Goal: Information Seeking & Learning: Learn about a topic

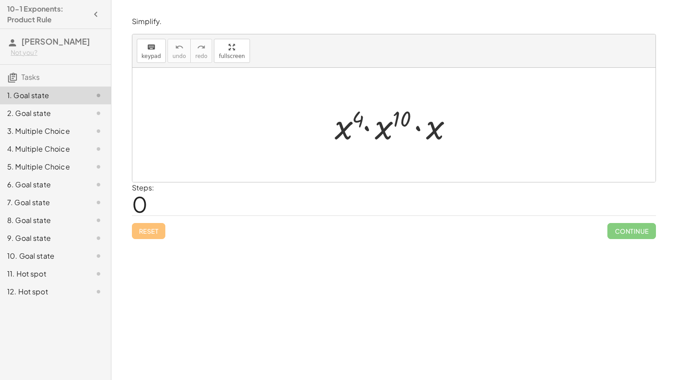
click at [359, 129] on div at bounding box center [397, 125] width 134 height 46
click at [354, 126] on div at bounding box center [397, 125] width 134 height 46
drag, startPoint x: 346, startPoint y: 125, endPoint x: 389, endPoint y: 120, distance: 43.5
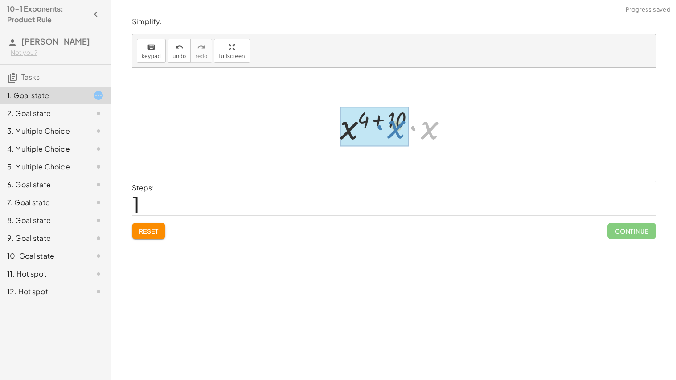
drag, startPoint x: 426, startPoint y: 127, endPoint x: 393, endPoint y: 126, distance: 33.5
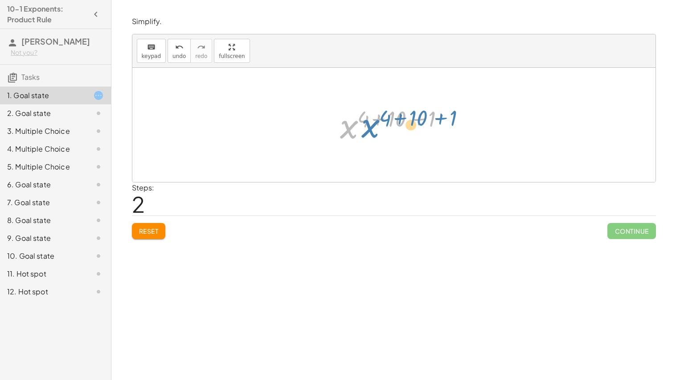
drag, startPoint x: 354, startPoint y: 126, endPoint x: 375, endPoint y: 125, distance: 21.0
click at [375, 125] on div at bounding box center [398, 125] width 124 height 44
drag, startPoint x: 433, startPoint y: 117, endPoint x: 400, endPoint y: 122, distance: 33.4
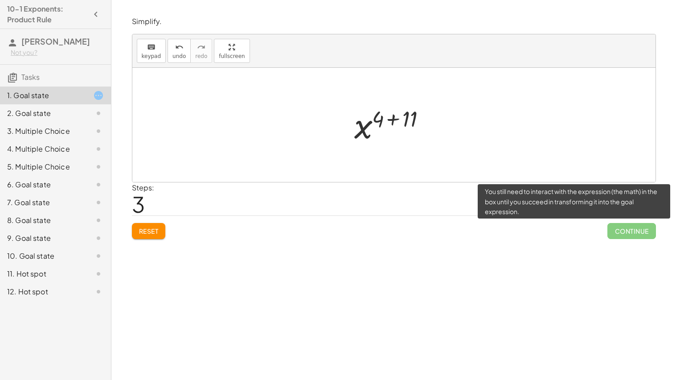
click at [622, 228] on span "Continue" at bounding box center [632, 231] width 48 height 16
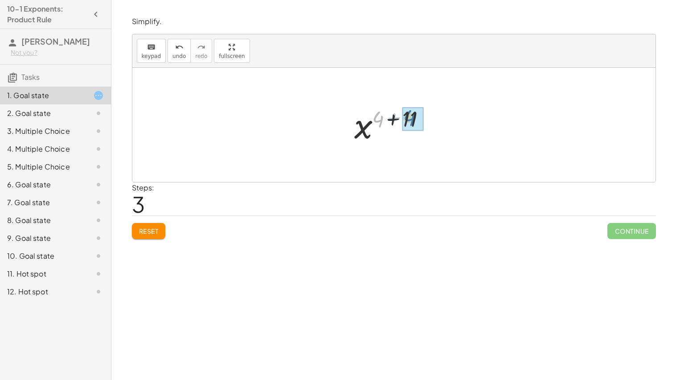
drag, startPoint x: 379, startPoint y: 121, endPoint x: 410, endPoint y: 119, distance: 31.7
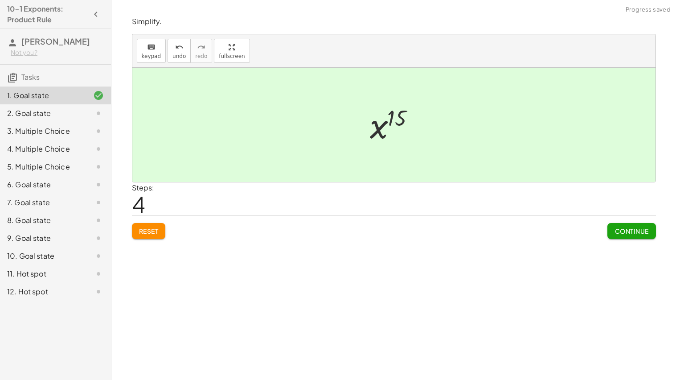
click at [642, 234] on span "Continue" at bounding box center [632, 231] width 34 height 8
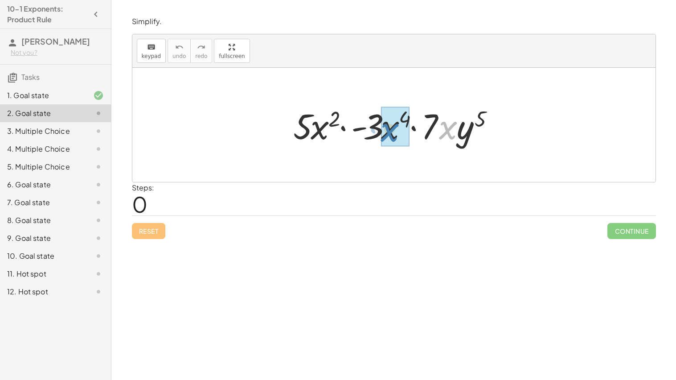
drag, startPoint x: 449, startPoint y: 131, endPoint x: 390, endPoint y: 133, distance: 58.5
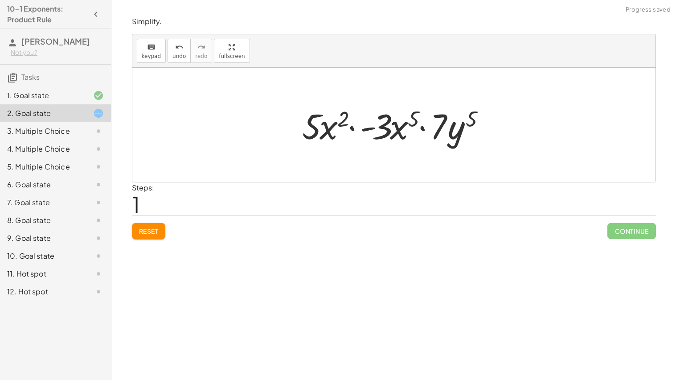
click at [451, 131] on div at bounding box center [397, 125] width 199 height 46
drag, startPoint x: 473, startPoint y: 117, endPoint x: 419, endPoint y: 117, distance: 53.5
click at [419, 117] on div at bounding box center [397, 125] width 199 height 46
drag, startPoint x: 442, startPoint y: 128, endPoint x: 386, endPoint y: 127, distance: 56.2
drag, startPoint x: 461, startPoint y: 134, endPoint x: 426, endPoint y: 136, distance: 35.3
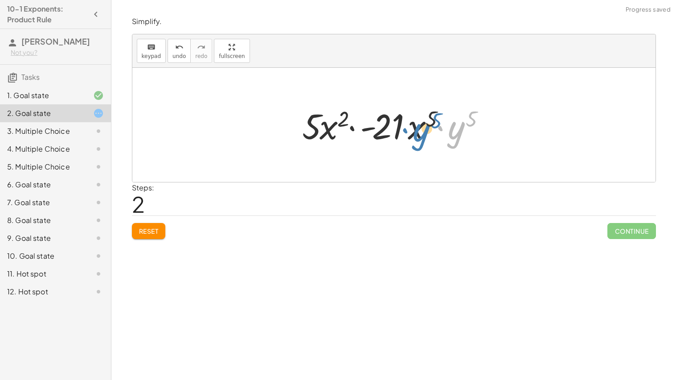
click at [426, 136] on div at bounding box center [397, 125] width 199 height 46
drag, startPoint x: 458, startPoint y: 128, endPoint x: 346, endPoint y: 123, distance: 112.9
click at [346, 123] on div at bounding box center [397, 125] width 199 height 46
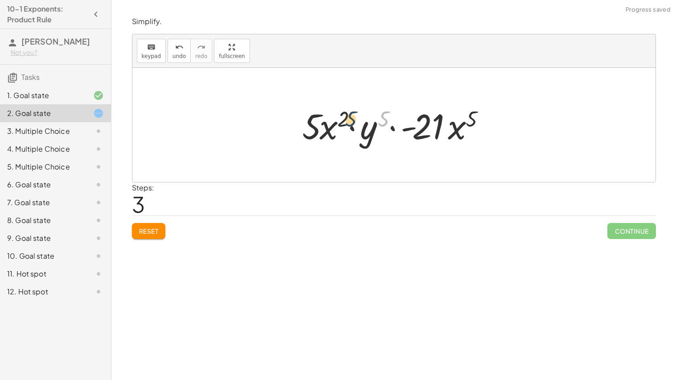
drag, startPoint x: 385, startPoint y: 123, endPoint x: 342, endPoint y: 124, distance: 42.4
click at [342, 124] on div at bounding box center [397, 125] width 199 height 46
drag, startPoint x: 343, startPoint y: 123, endPoint x: 390, endPoint y: 118, distance: 47.1
click at [390, 118] on div at bounding box center [397, 125] width 199 height 46
drag, startPoint x: 302, startPoint y: 125, endPoint x: 432, endPoint y: 130, distance: 129.4
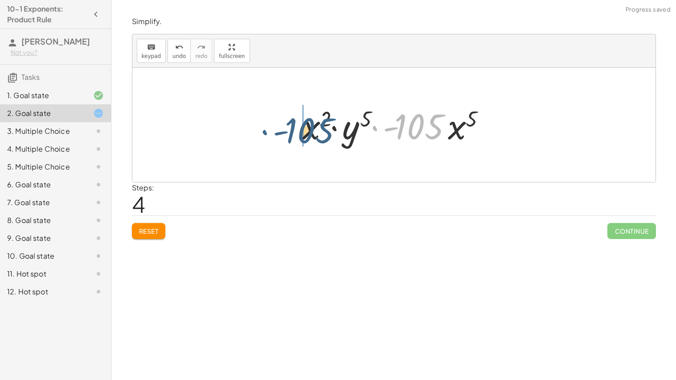
drag, startPoint x: 432, startPoint y: 130, endPoint x: 307, endPoint y: 135, distance: 124.9
click at [307, 135] on div at bounding box center [397, 125] width 199 height 46
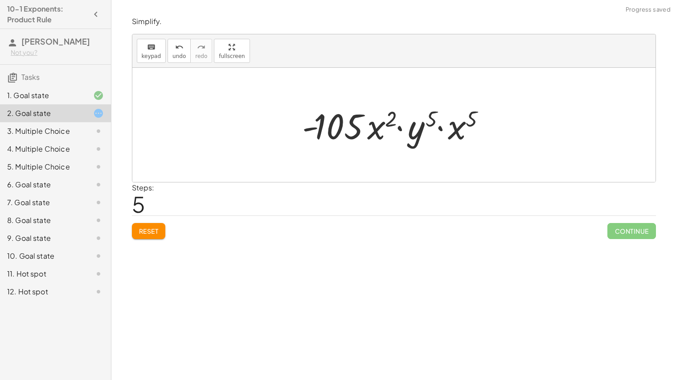
click at [471, 124] on div at bounding box center [397, 125] width 199 height 46
drag, startPoint x: 468, startPoint y: 126, endPoint x: 380, endPoint y: 136, distance: 88.0
click at [380, 136] on div at bounding box center [397, 125] width 199 height 46
drag, startPoint x: 437, startPoint y: 128, endPoint x: 444, endPoint y: 136, distance: 10.4
click at [444, 136] on div at bounding box center [397, 124] width 201 height 51
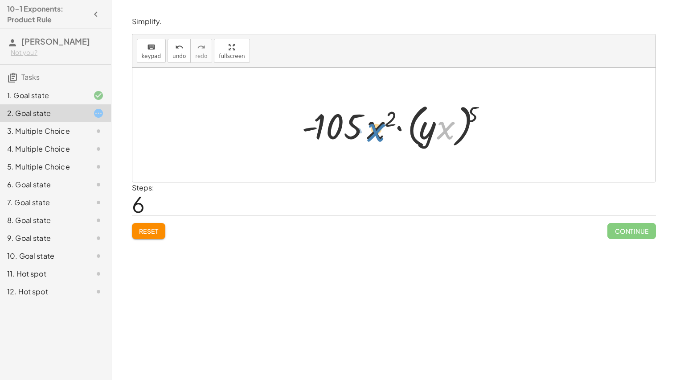
drag, startPoint x: 446, startPoint y: 134, endPoint x: 376, endPoint y: 136, distance: 70.5
click at [376, 136] on div at bounding box center [397, 124] width 201 height 51
drag, startPoint x: 469, startPoint y: 115, endPoint x: 451, endPoint y: 130, distance: 24.0
click at [451, 130] on div at bounding box center [397, 124] width 201 height 51
click at [449, 131] on div at bounding box center [397, 125] width 199 height 46
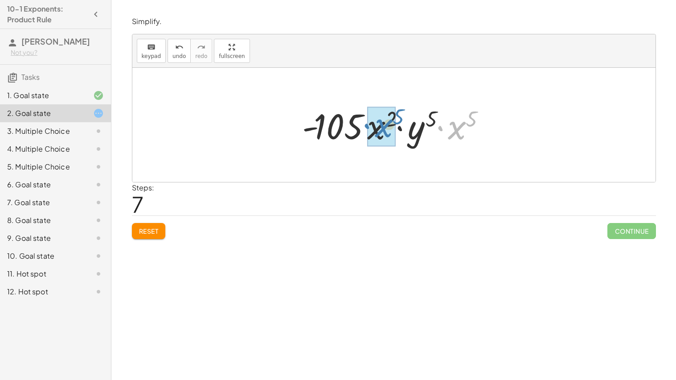
drag, startPoint x: 455, startPoint y: 129, endPoint x: 382, endPoint y: 128, distance: 73.6
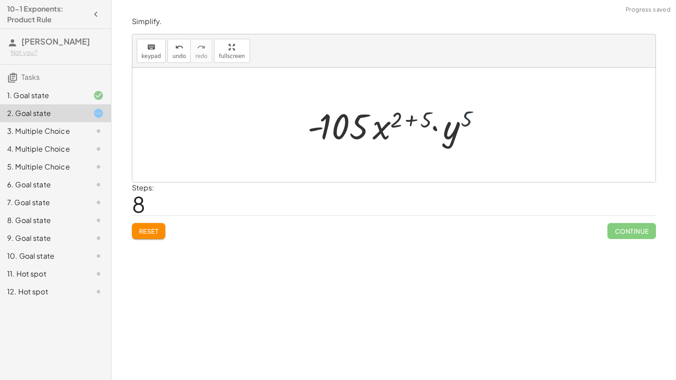
click at [463, 121] on div at bounding box center [397, 125] width 189 height 46
drag, startPoint x: 419, startPoint y: 118, endPoint x: 402, endPoint y: 118, distance: 16.9
click at [402, 118] on div at bounding box center [397, 125] width 189 height 46
drag, startPoint x: 399, startPoint y: 119, endPoint x: 428, endPoint y: 119, distance: 29.0
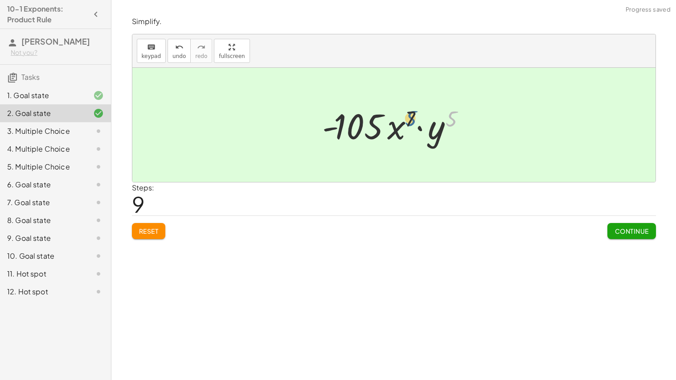
drag, startPoint x: 453, startPoint y: 119, endPoint x: 412, endPoint y: 119, distance: 41.5
click at [412, 119] on div at bounding box center [397, 125] width 159 height 46
click at [635, 230] on span "Continue" at bounding box center [632, 231] width 34 height 8
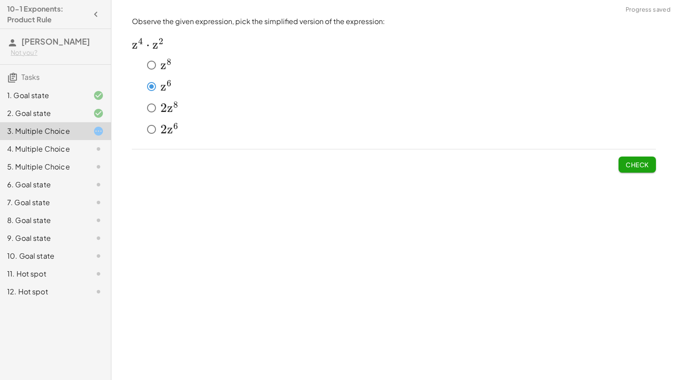
click at [637, 170] on button "Check" at bounding box center [637, 165] width 37 height 16
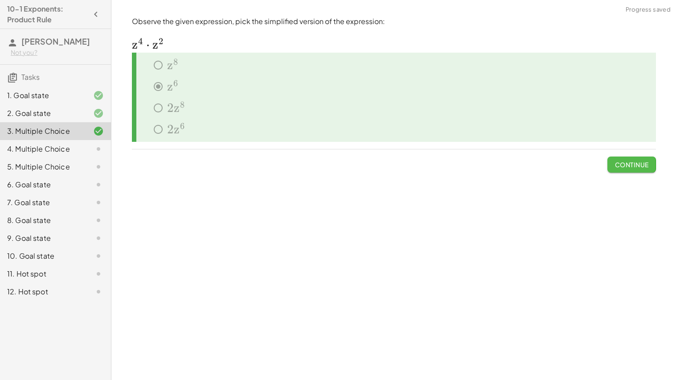
click at [645, 169] on button "Continue" at bounding box center [632, 165] width 48 height 16
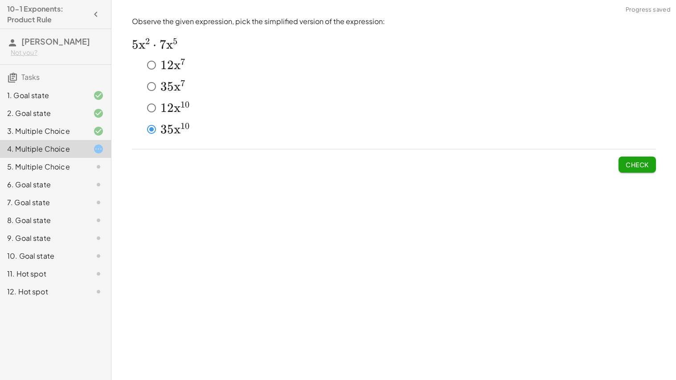
click at [629, 162] on span "Check" at bounding box center [637, 165] width 23 height 8
click at [643, 169] on button "Check" at bounding box center [637, 165] width 37 height 16
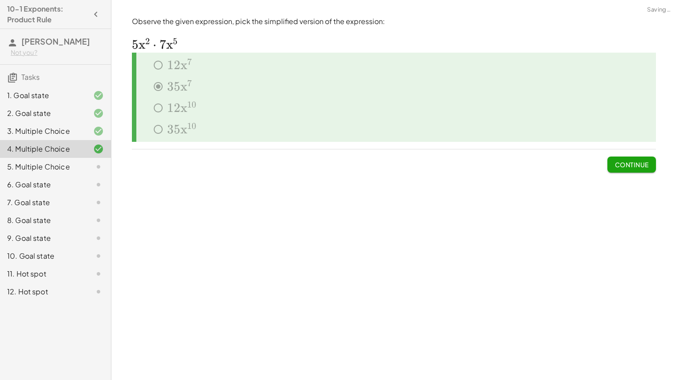
click at [621, 172] on button "Continue" at bounding box center [632, 165] width 48 height 16
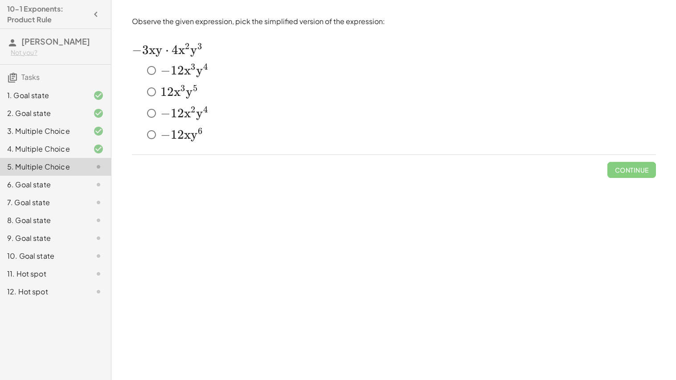
click at [186, 72] on span "x" at bounding box center [187, 70] width 7 height 15
click at [630, 169] on span "Check" at bounding box center [637, 170] width 23 height 8
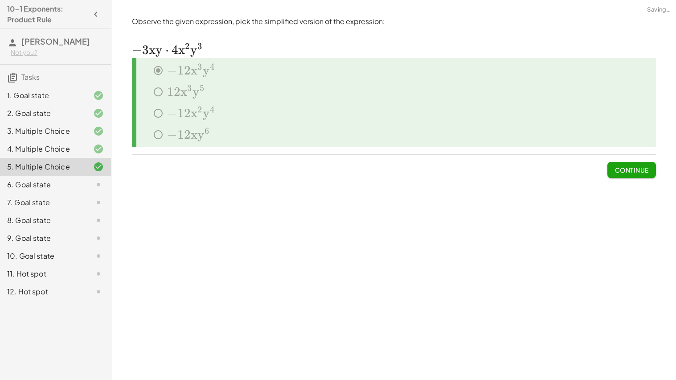
click at [628, 166] on span "Continue" at bounding box center [632, 170] width 34 height 8
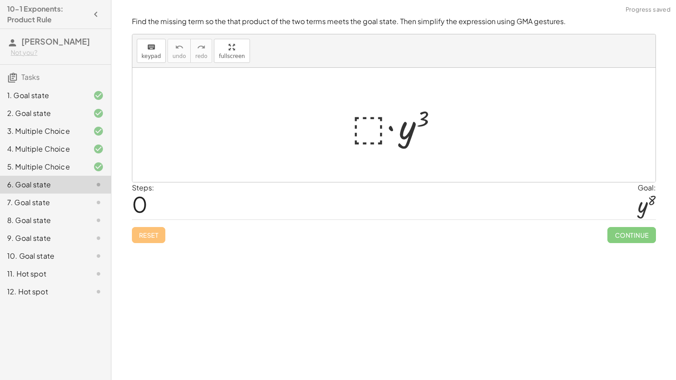
click at [645, 207] on div at bounding box center [646, 205] width 17 height 24
drag, startPoint x: 360, startPoint y: 121, endPoint x: 372, endPoint y: 121, distance: 11.6
click at [372, 121] on div at bounding box center [397, 125] width 101 height 46
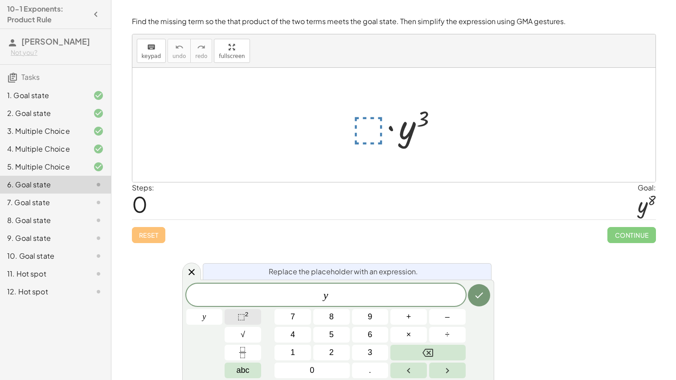
click at [247, 317] on sup "2" at bounding box center [247, 314] width 4 height 7
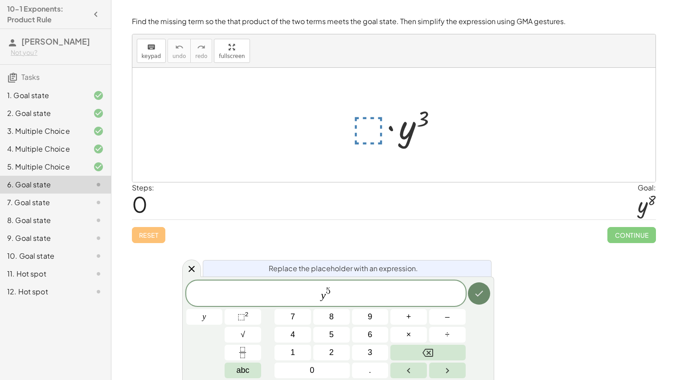
click at [481, 298] on icon "Done" at bounding box center [479, 293] width 11 height 11
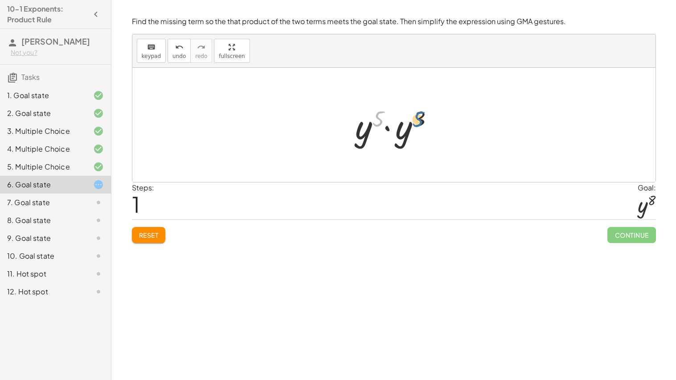
drag, startPoint x: 376, startPoint y: 124, endPoint x: 420, endPoint y: 124, distance: 43.3
click at [420, 124] on div at bounding box center [398, 125] width 94 height 46
drag, startPoint x: 402, startPoint y: 129, endPoint x: 363, endPoint y: 131, distance: 38.8
drag, startPoint x: 387, startPoint y: 113, endPoint x: 420, endPoint y: 117, distance: 33.3
click at [420, 117] on div at bounding box center [397, 125] width 83 height 44
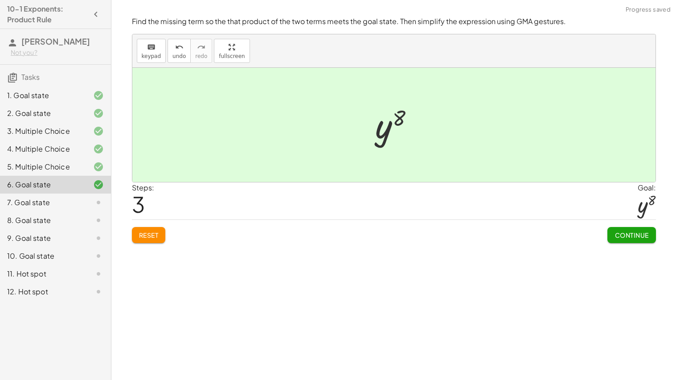
click at [647, 237] on span "Continue" at bounding box center [632, 235] width 34 height 8
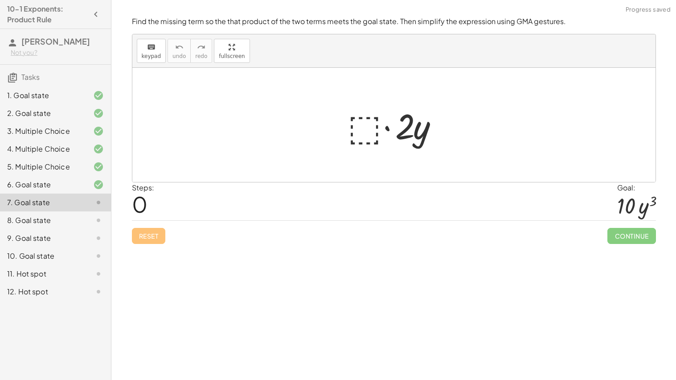
click at [371, 136] on div at bounding box center [398, 125] width 108 height 46
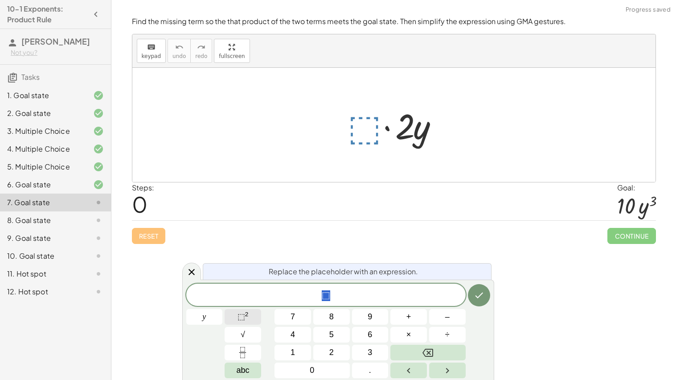
click at [256, 321] on button "⬚ 2" at bounding box center [243, 317] width 37 height 16
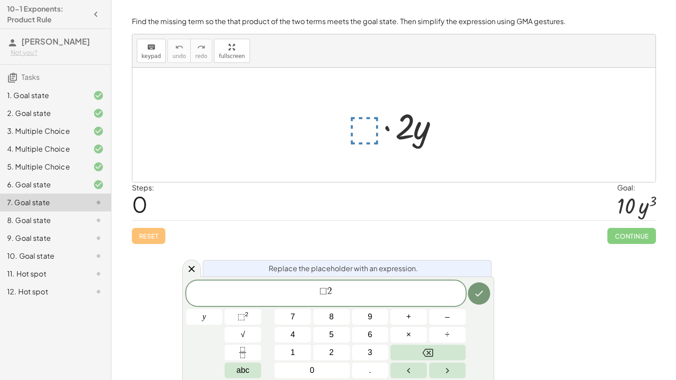
click at [330, 296] on span "⬚ 2 ​" at bounding box center [326, 294] width 280 height 16
click at [327, 296] on span "⬚ ​ 2" at bounding box center [326, 292] width 12 height 10
click at [327, 296] on span "2 ​" at bounding box center [326, 292] width 5 height 10
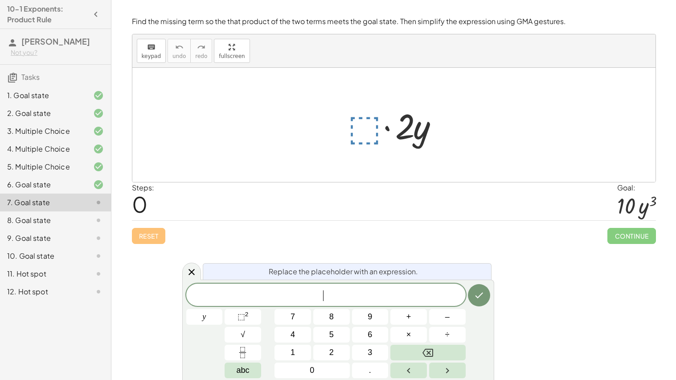
click at [348, 288] on div "​" at bounding box center [326, 295] width 280 height 22
click at [239, 318] on span "⬚" at bounding box center [242, 316] width 8 height 9
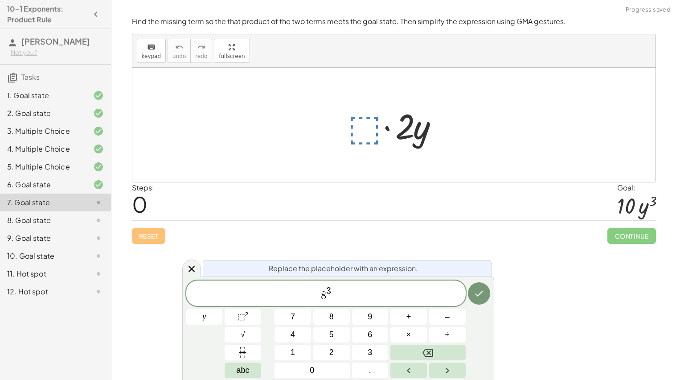
click at [223, 309] on div at bounding box center [204, 317] width 37 height 16
click at [486, 287] on button "Done" at bounding box center [479, 293] width 22 height 22
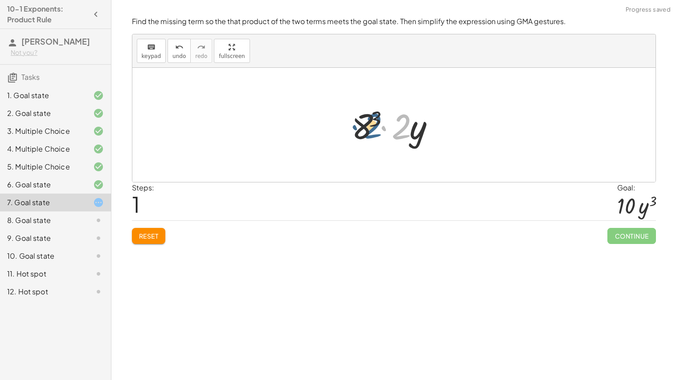
drag, startPoint x: 405, startPoint y: 133, endPoint x: 372, endPoint y: 132, distance: 33.0
click at [372, 132] on div at bounding box center [397, 125] width 101 height 46
drag, startPoint x: 404, startPoint y: 130, endPoint x: 363, endPoint y: 128, distance: 41.5
click at [363, 128] on div at bounding box center [397, 125] width 101 height 46
drag, startPoint x: 380, startPoint y: 125, endPoint x: 348, endPoint y: 126, distance: 32.6
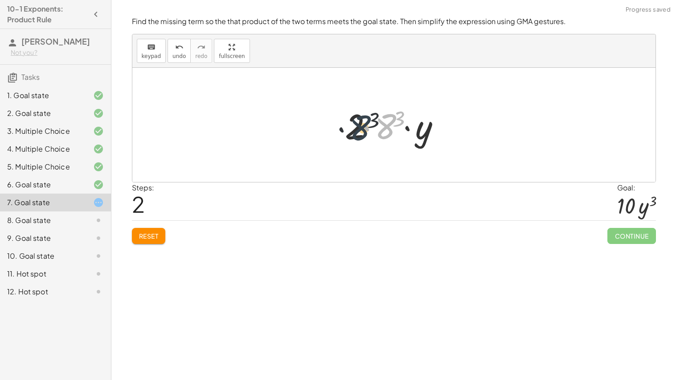
click at [348, 126] on div at bounding box center [397, 125] width 112 height 46
drag, startPoint x: 346, startPoint y: 126, endPoint x: 385, endPoint y: 129, distance: 39.4
click at [385, 129] on div at bounding box center [397, 125] width 112 height 46
click at [403, 131] on div at bounding box center [397, 125] width 101 height 46
click at [361, 128] on div at bounding box center [397, 125] width 101 height 46
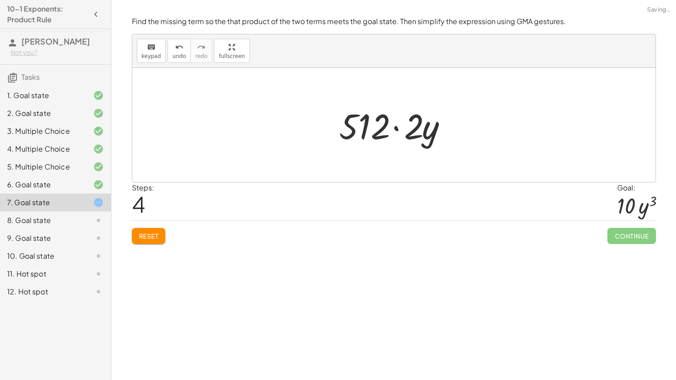
click at [139, 230] on button "Reset" at bounding box center [149, 236] width 34 height 16
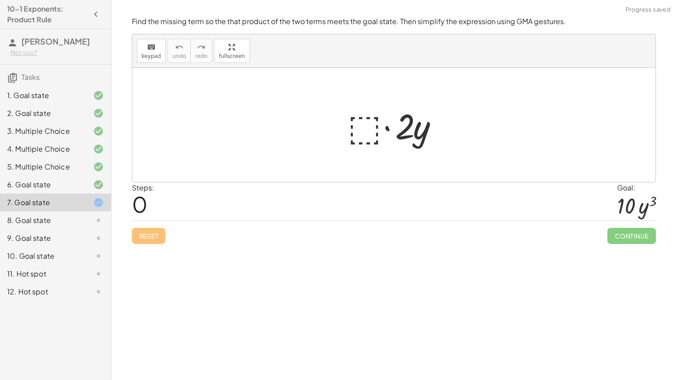
click at [373, 147] on div at bounding box center [398, 125] width 108 height 46
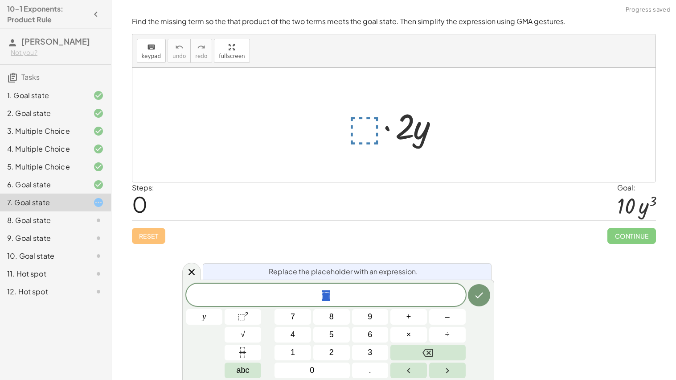
click at [342, 291] on span "⬚" at bounding box center [326, 295] width 280 height 12
click at [253, 316] on button "⬚ 2" at bounding box center [243, 317] width 37 height 16
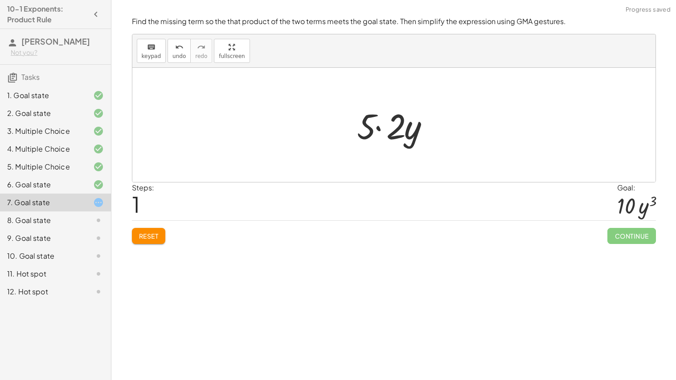
click at [369, 119] on div at bounding box center [398, 125] width 90 height 46
click at [166, 233] on div "Reset Continue" at bounding box center [394, 232] width 524 height 24
click at [160, 235] on button "Reset" at bounding box center [149, 236] width 34 height 16
click at [353, 132] on div at bounding box center [398, 125] width 108 height 46
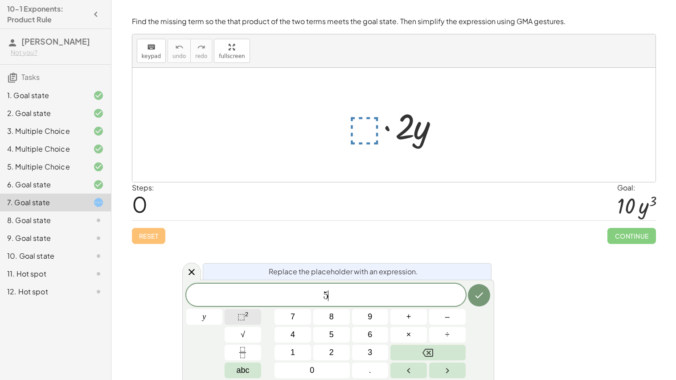
click at [243, 319] on span "⬚" at bounding box center [242, 316] width 8 height 9
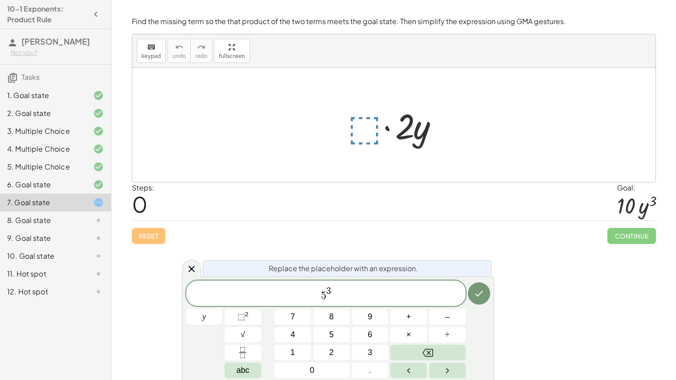
click at [223, 309] on div at bounding box center [204, 317] width 37 height 16
click at [481, 298] on icon "Done" at bounding box center [479, 293] width 11 height 11
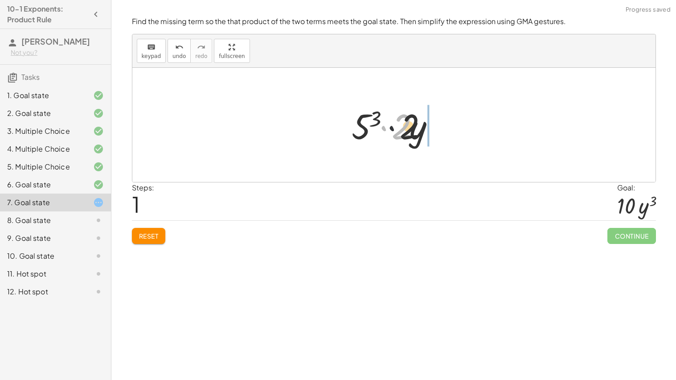
drag, startPoint x: 375, startPoint y: 135, endPoint x: 397, endPoint y: 134, distance: 22.3
click at [397, 134] on div at bounding box center [397, 125] width 101 height 46
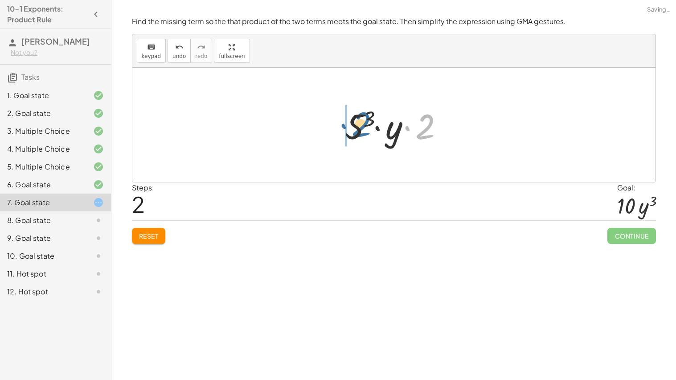
drag, startPoint x: 425, startPoint y: 130, endPoint x: 359, endPoint y: 128, distance: 66.5
click at [359, 128] on div at bounding box center [397, 125] width 112 height 46
drag, startPoint x: 387, startPoint y: 129, endPoint x: 358, endPoint y: 128, distance: 28.1
click at [358, 128] on div at bounding box center [397, 125] width 112 height 46
drag, startPoint x: 387, startPoint y: 130, endPoint x: 349, endPoint y: 128, distance: 38.4
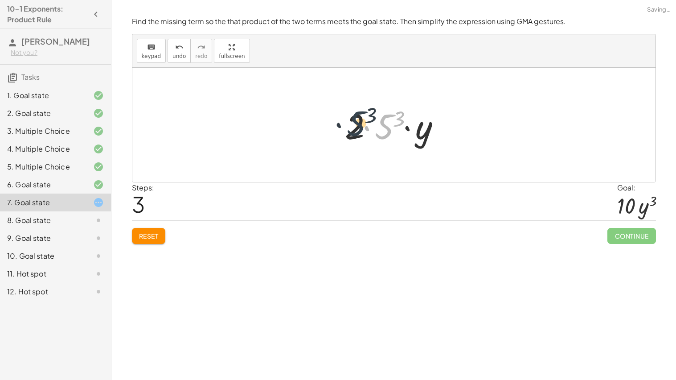
click at [349, 128] on div at bounding box center [397, 125] width 112 height 46
drag, startPoint x: 399, startPoint y: 127, endPoint x: 356, endPoint y: 127, distance: 42.8
click at [356, 127] on div at bounding box center [397, 125] width 101 height 46
drag, startPoint x: 356, startPoint y: 127, endPoint x: 384, endPoint y: 128, distance: 28.1
click at [384, 128] on div at bounding box center [397, 125] width 112 height 46
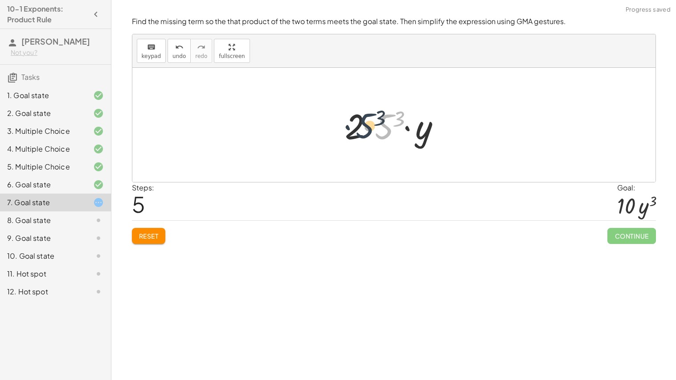
drag, startPoint x: 384, startPoint y: 128, endPoint x: 359, endPoint y: 128, distance: 25.4
click at [359, 128] on div at bounding box center [397, 125] width 112 height 46
drag, startPoint x: 433, startPoint y: 129, endPoint x: 384, endPoint y: 132, distance: 49.1
click at [384, 132] on div at bounding box center [397, 125] width 112 height 46
drag, startPoint x: 409, startPoint y: 128, endPoint x: 366, endPoint y: 129, distance: 43.3
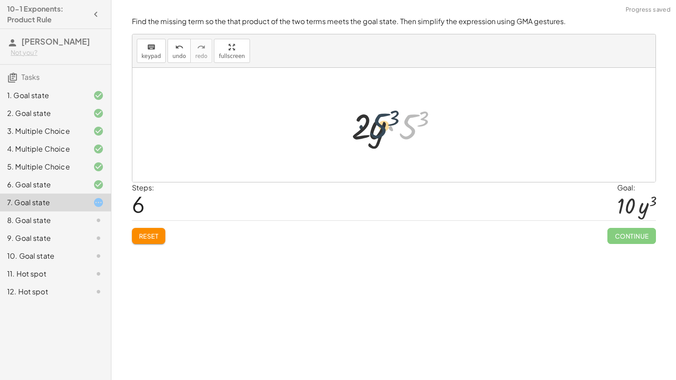
click at [366, 129] on div at bounding box center [397, 125] width 101 height 46
drag, startPoint x: 424, startPoint y: 129, endPoint x: 393, endPoint y: 126, distance: 31.3
click at [393, 126] on div at bounding box center [397, 125] width 112 height 46
drag, startPoint x: 356, startPoint y: 125, endPoint x: 389, endPoint y: 120, distance: 33.4
click at [389, 120] on div at bounding box center [397, 125] width 112 height 46
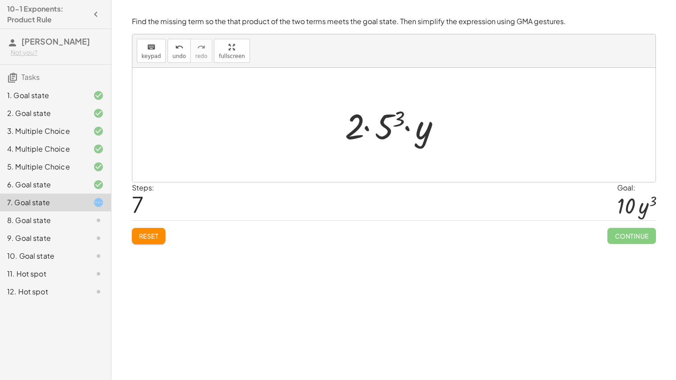
click at [378, 129] on div at bounding box center [397, 125] width 112 height 46
click at [117, 239] on div "Simplify. keyboard keypad undo undo redo redo fullscreen · x 4 · x 10 · x · x (…" at bounding box center [393, 190] width 565 height 380
click at [157, 234] on span "Reset" at bounding box center [149, 236] width 20 height 8
click at [157, 234] on div "Reset Continue" at bounding box center [394, 232] width 524 height 24
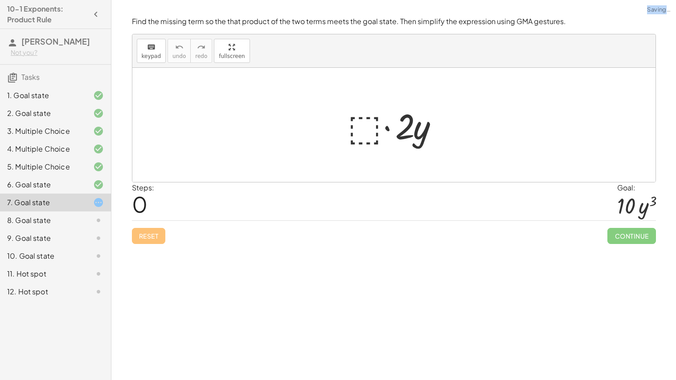
click at [157, 234] on div "Reset Continue" at bounding box center [394, 232] width 524 height 24
click at [374, 132] on div at bounding box center [398, 125] width 108 height 46
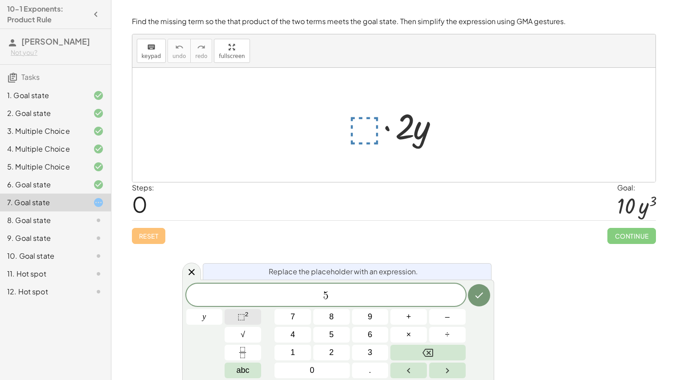
click at [246, 316] on sup "2" at bounding box center [247, 314] width 4 height 7
click at [250, 314] on button "⬚ 2" at bounding box center [243, 317] width 37 height 16
click at [252, 320] on button "⬚ 2" at bounding box center [243, 317] width 37 height 16
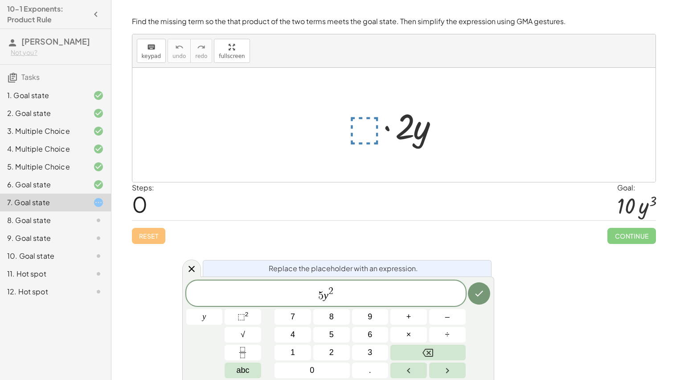
click at [463, 304] on div "5 y 2 ​ y 7 8 9 + – 4 5 6 × ÷ ⬚ 2 √ abc 1 2 3 0 ." at bounding box center [338, 329] width 304 height 98
click at [480, 298] on icon "Done" at bounding box center [479, 293] width 11 height 11
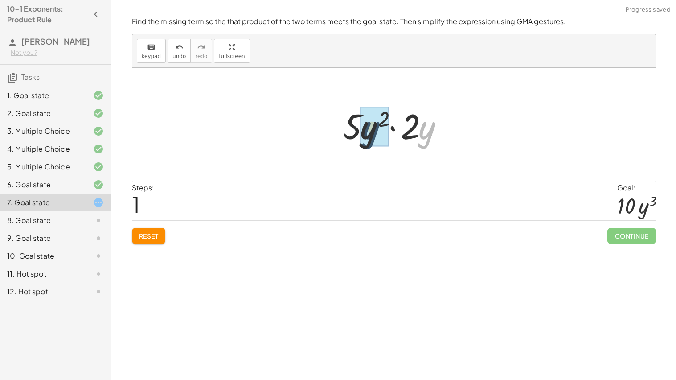
drag, startPoint x: 427, startPoint y: 134, endPoint x: 366, endPoint y: 134, distance: 60.6
drag, startPoint x: 416, startPoint y: 130, endPoint x: 357, endPoint y: 130, distance: 59.7
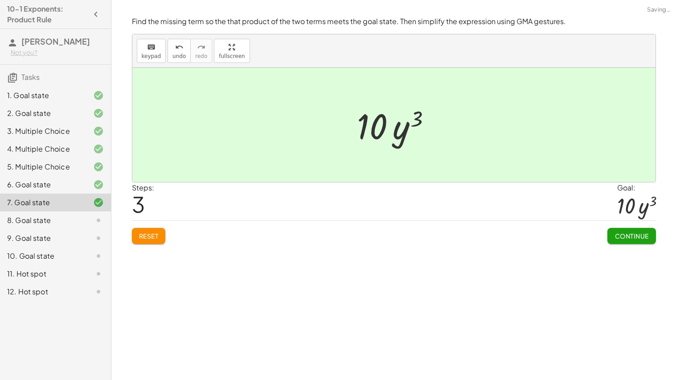
click at [646, 234] on span "Continue" at bounding box center [632, 236] width 34 height 8
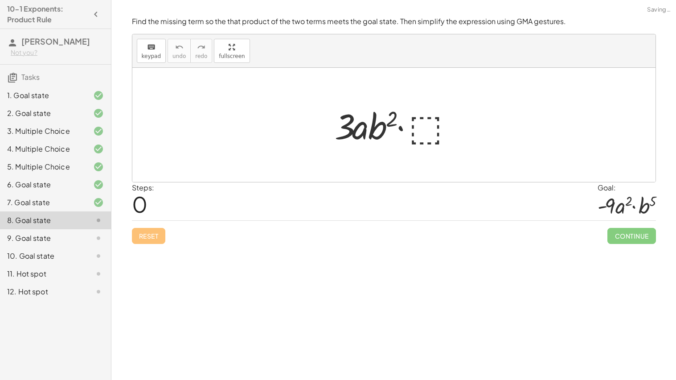
click at [404, 129] on div at bounding box center [397, 125] width 134 height 46
click at [47, 101] on div "1. Goal state" at bounding box center [43, 95] width 72 height 11
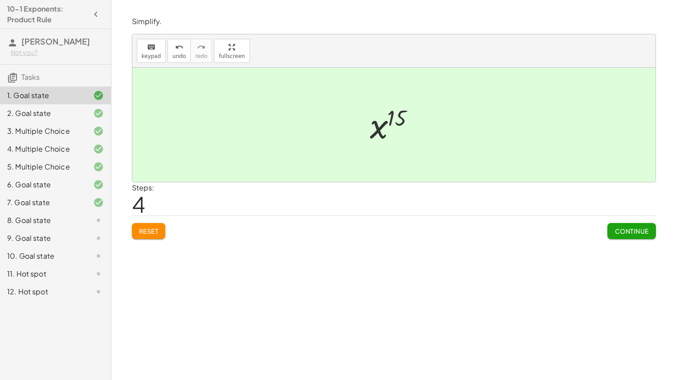
click at [91, 208] on div at bounding box center [91, 202] width 25 height 11
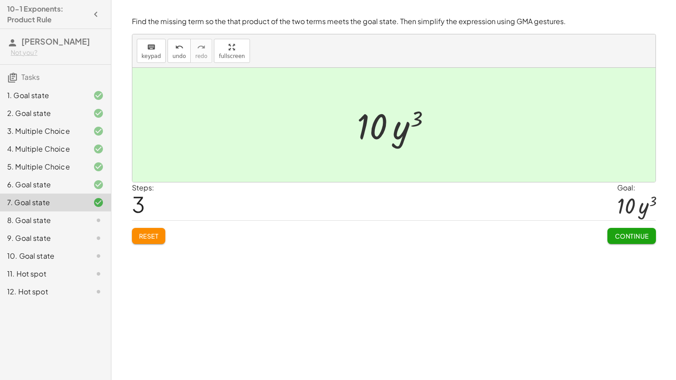
click at [87, 247] on div "8. Goal state" at bounding box center [55, 256] width 111 height 18
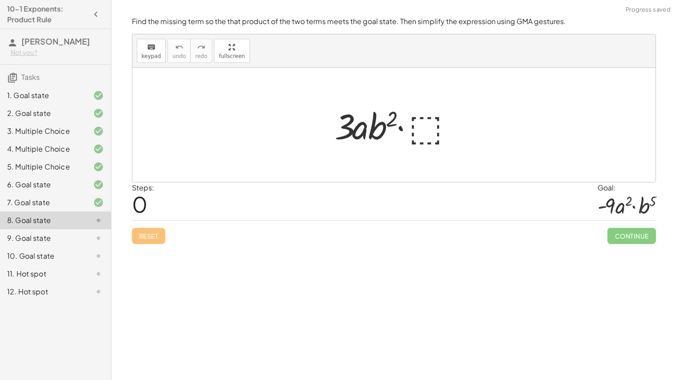
click at [397, 128] on div at bounding box center [397, 125] width 134 height 46
click at [426, 135] on div at bounding box center [397, 125] width 134 height 46
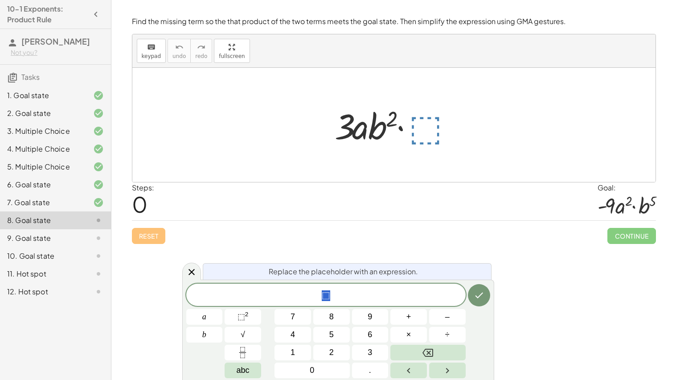
click at [57, 297] on div "12. Hot spot" at bounding box center [43, 291] width 72 height 11
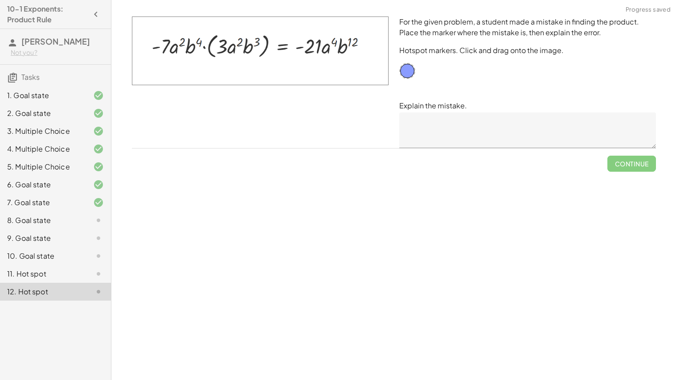
click at [48, 279] on div "11. Hot spot" at bounding box center [43, 273] width 72 height 11
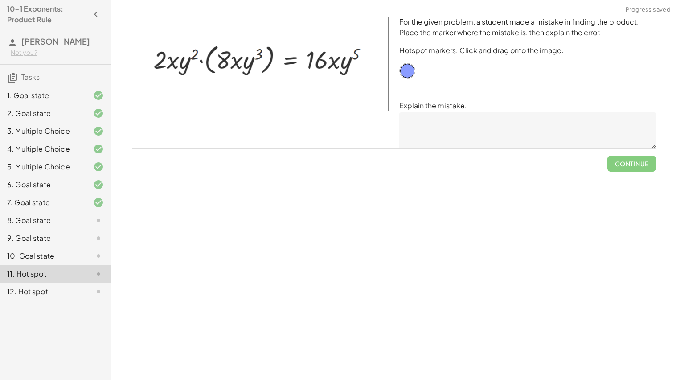
click at [34, 243] on div "9. Goal state" at bounding box center [43, 238] width 72 height 11
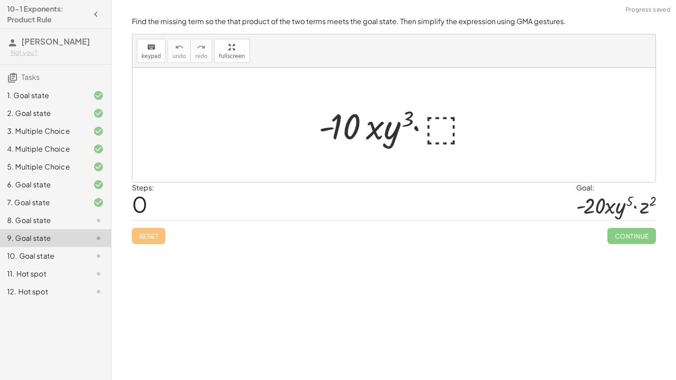
click at [58, 226] on div "8. Goal state" at bounding box center [43, 220] width 72 height 11
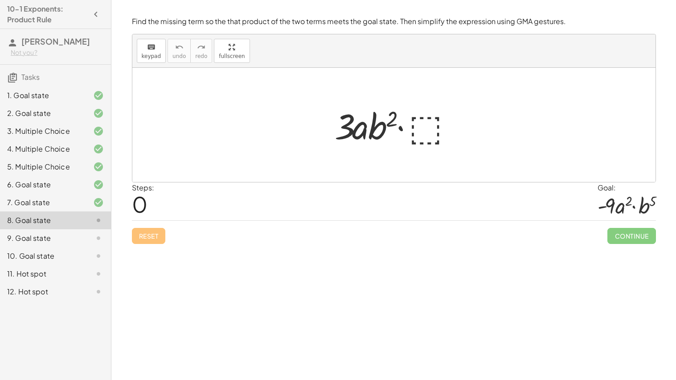
click at [424, 134] on div at bounding box center [397, 125] width 134 height 46
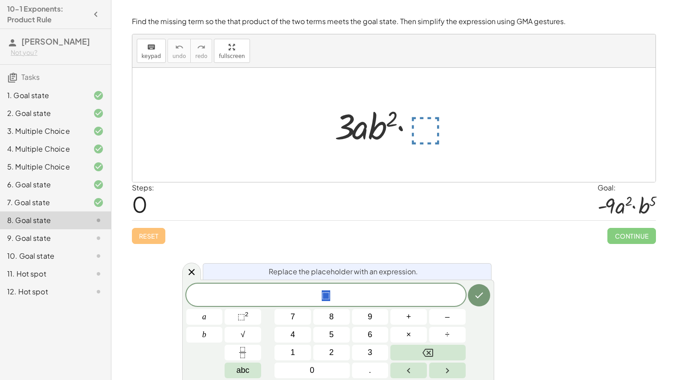
click at [424, 134] on div at bounding box center [397, 125] width 134 height 46
click at [343, 292] on span "⬚ ​" at bounding box center [326, 295] width 280 height 12
click at [242, 318] on span "⬚" at bounding box center [242, 316] width 8 height 9
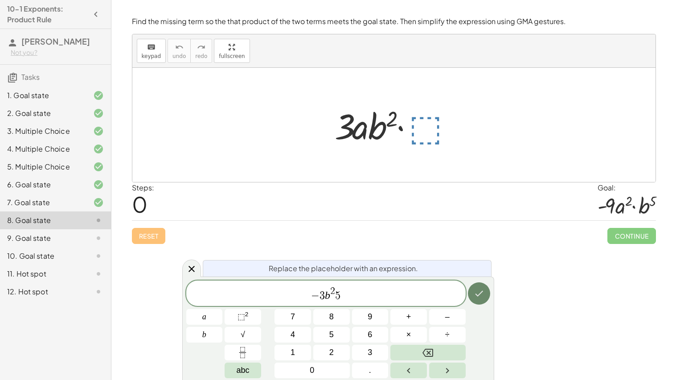
click at [470, 288] on button "Done" at bounding box center [479, 293] width 22 height 22
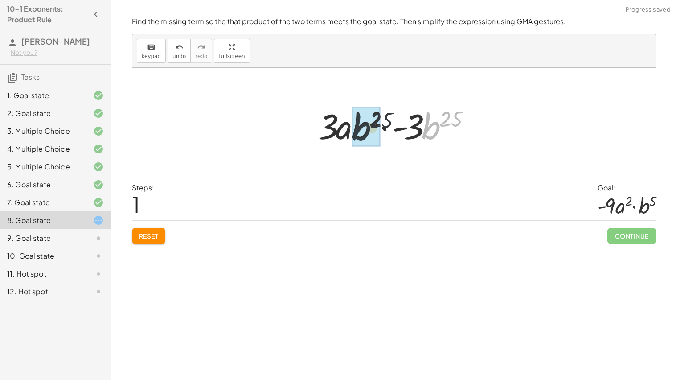
drag, startPoint x: 432, startPoint y: 122, endPoint x: 357, endPoint y: 122, distance: 74.9
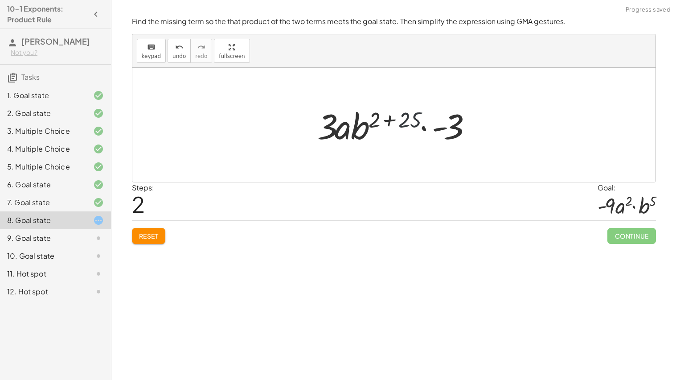
drag, startPoint x: 410, startPoint y: 121, endPoint x: 473, endPoint y: 128, distance: 62.8
click at [473, 128] on div at bounding box center [397, 125] width 169 height 46
click at [140, 243] on button "Reset" at bounding box center [149, 236] width 34 height 16
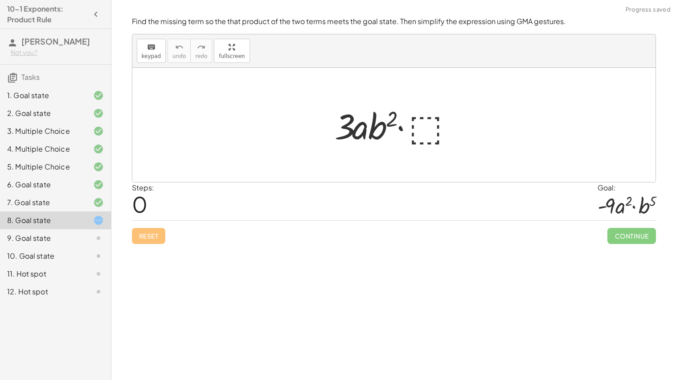
click at [435, 132] on div at bounding box center [397, 125] width 134 height 46
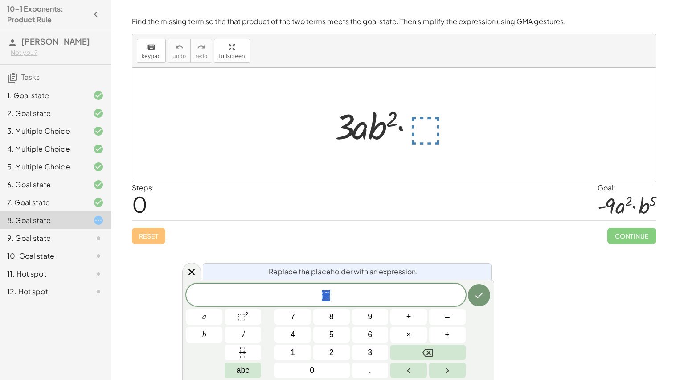
click at [344, 292] on span "⬚" at bounding box center [326, 295] width 280 height 12
click at [251, 319] on button "⬚ 2" at bounding box center [243, 317] width 37 height 16
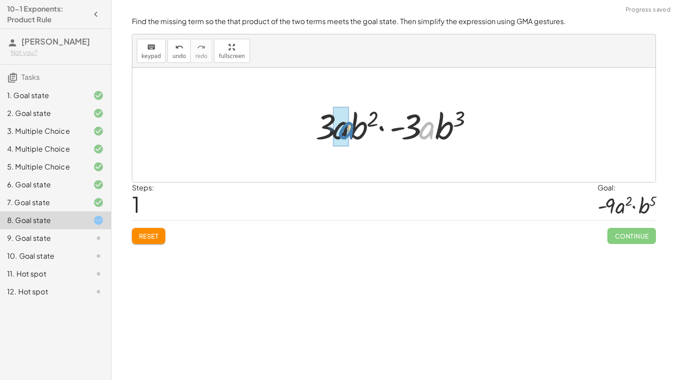
drag, startPoint x: 434, startPoint y: 130, endPoint x: 353, endPoint y: 129, distance: 81.6
click at [353, 129] on div at bounding box center [397, 125] width 173 height 46
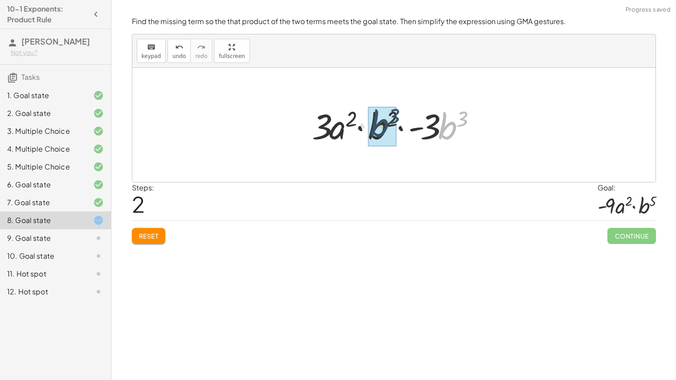
drag, startPoint x: 403, startPoint y: 129, endPoint x: 382, endPoint y: 127, distance: 21.0
drag, startPoint x: 420, startPoint y: 121, endPoint x: 396, endPoint y: 119, distance: 23.7
click at [396, 119] on div at bounding box center [397, 125] width 181 height 46
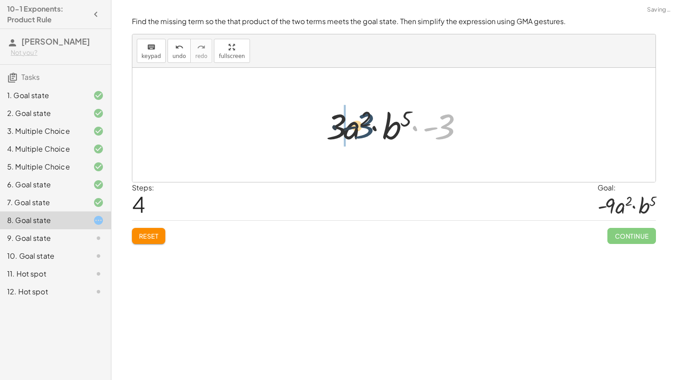
drag, startPoint x: 447, startPoint y: 125, endPoint x: 342, endPoint y: 124, distance: 105.2
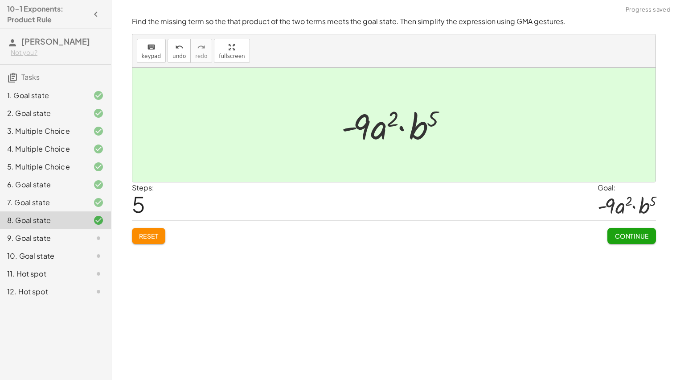
click at [628, 226] on div "Continue" at bounding box center [632, 232] width 48 height 23
click at [631, 230] on button "Continue" at bounding box center [632, 236] width 48 height 16
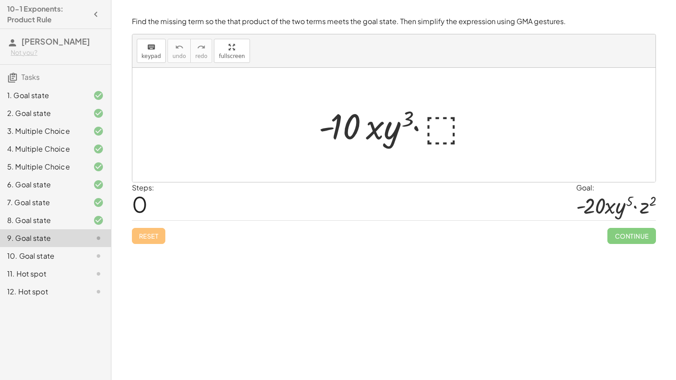
click at [457, 133] on div at bounding box center [397, 125] width 166 height 46
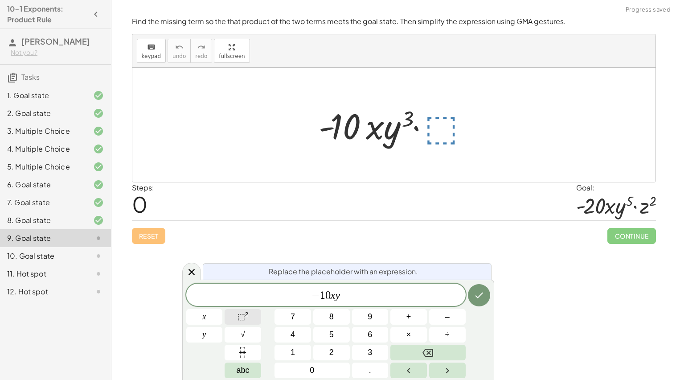
click at [240, 313] on span "⬚" at bounding box center [242, 316] width 8 height 9
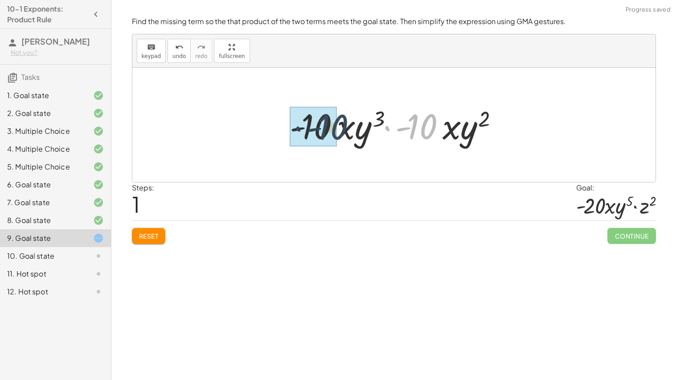
drag, startPoint x: 423, startPoint y: 131, endPoint x: 317, endPoint y: 133, distance: 105.3
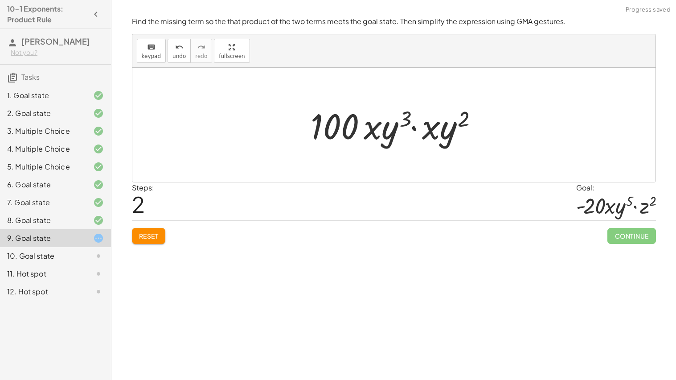
click at [134, 241] on button "Reset" at bounding box center [149, 236] width 34 height 16
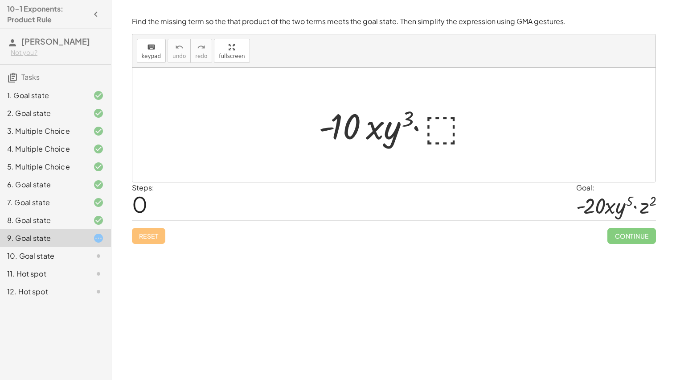
click at [449, 127] on div at bounding box center [397, 125] width 166 height 46
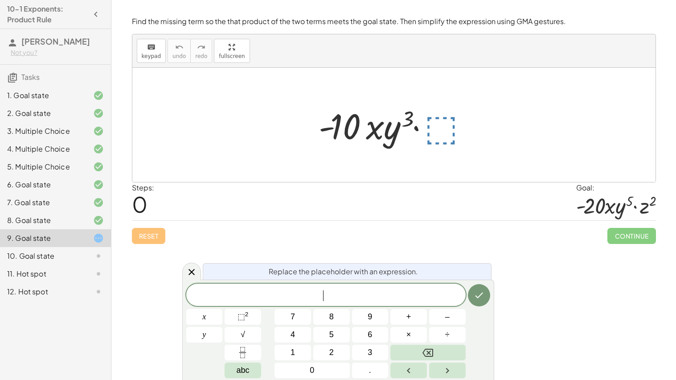
click at [65, 247] on div "9. Goal state" at bounding box center [55, 238] width 111 height 18
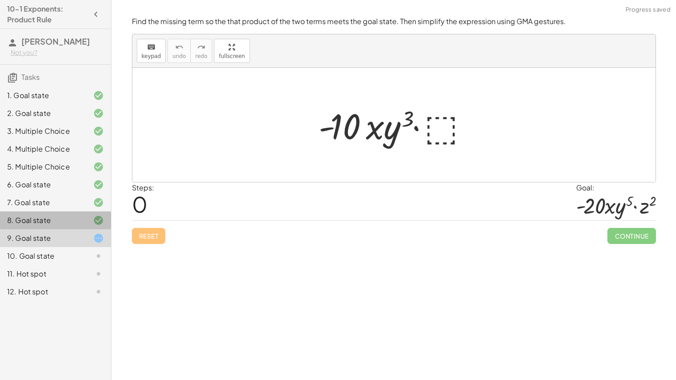
click at [62, 226] on div "8. Goal state" at bounding box center [43, 220] width 72 height 11
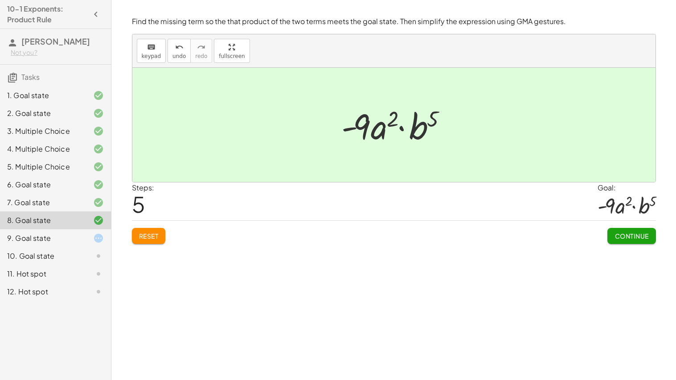
click at [98, 229] on div "7. Goal state" at bounding box center [55, 238] width 111 height 18
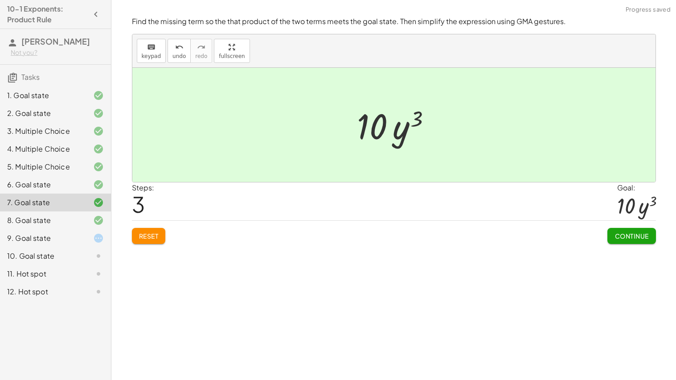
click at [89, 243] on div at bounding box center [91, 238] width 25 height 11
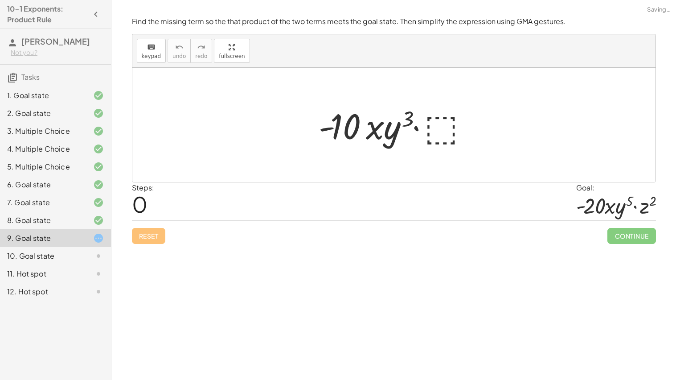
click at [98, 226] on icon at bounding box center [98, 220] width 11 height 11
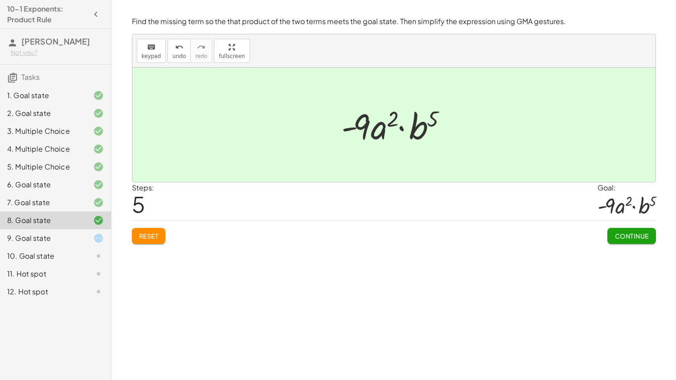
click at [64, 243] on div "9. Goal state" at bounding box center [43, 238] width 72 height 11
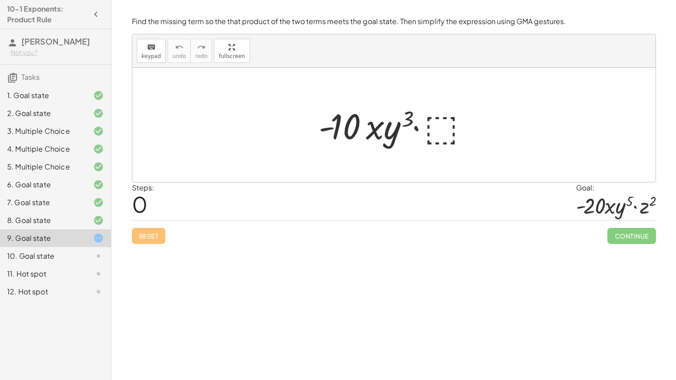
click at [439, 122] on div at bounding box center [397, 125] width 166 height 46
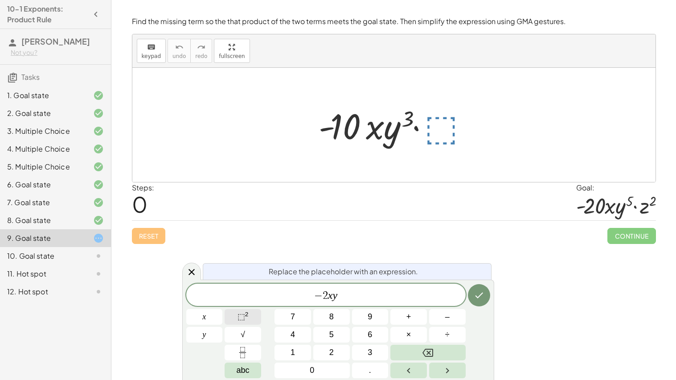
click at [244, 313] on span "⬚" at bounding box center [242, 316] width 8 height 9
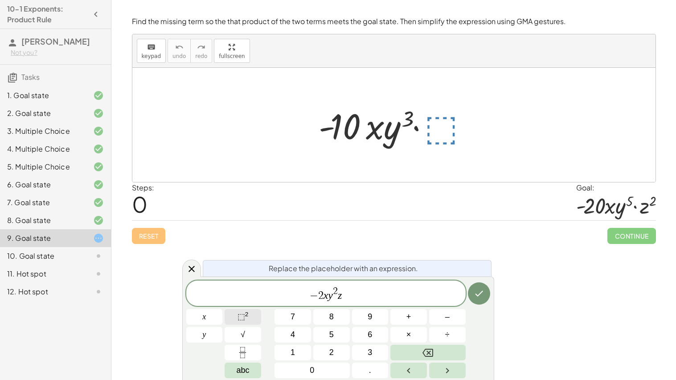
click at [258, 311] on button "⬚ 2" at bounding box center [243, 317] width 37 height 16
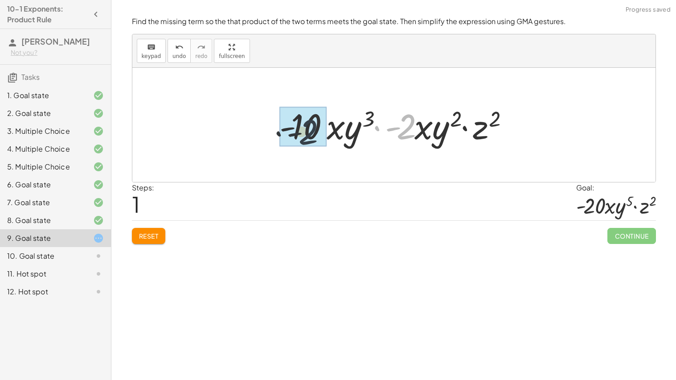
drag, startPoint x: 406, startPoint y: 122, endPoint x: 284, endPoint y: 125, distance: 121.8
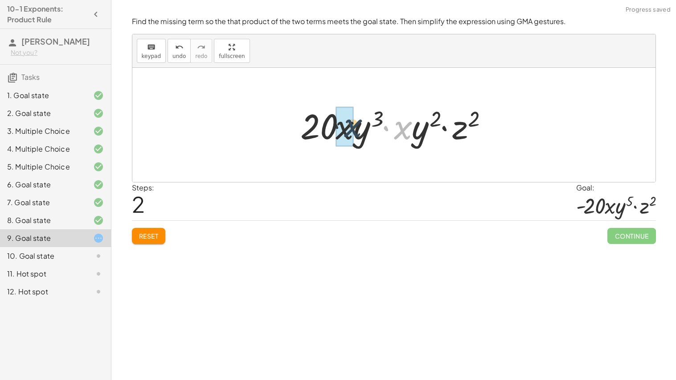
drag, startPoint x: 402, startPoint y: 127, endPoint x: 346, endPoint y: 124, distance: 56.7
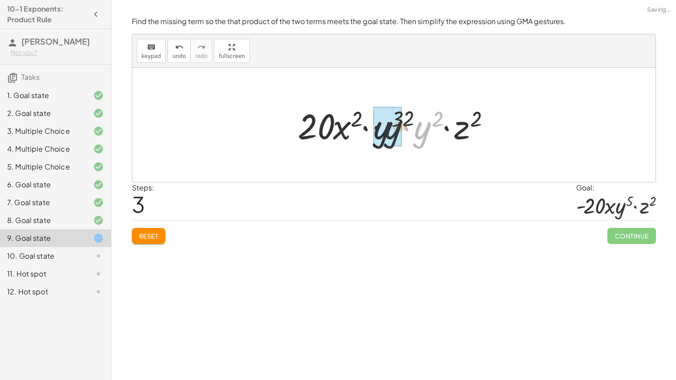
drag, startPoint x: 419, startPoint y: 130, endPoint x: 383, endPoint y: 129, distance: 36.1
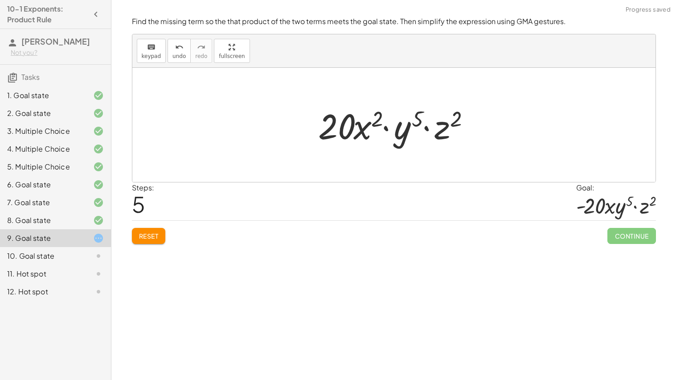
click at [449, 143] on div at bounding box center [398, 125] width 168 height 46
drag, startPoint x: 379, startPoint y: 113, endPoint x: 375, endPoint y: 149, distance: 36.4
click at [378, 113] on div at bounding box center [398, 125] width 168 height 46
click at [375, 121] on div at bounding box center [398, 125] width 168 height 46
click at [162, 232] on button "Reset" at bounding box center [149, 236] width 34 height 16
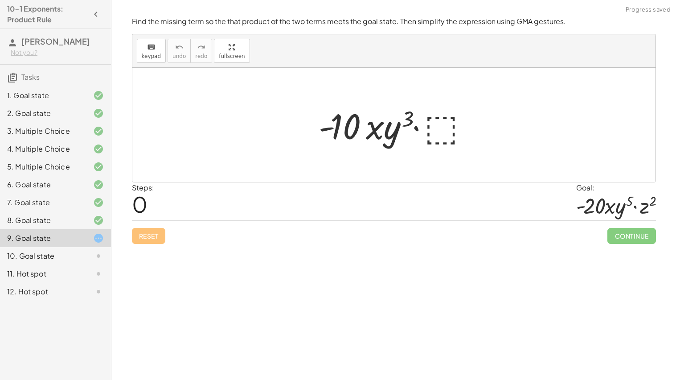
click at [162, 232] on div "Reset Continue" at bounding box center [394, 232] width 524 height 24
click at [443, 128] on div at bounding box center [397, 125] width 166 height 46
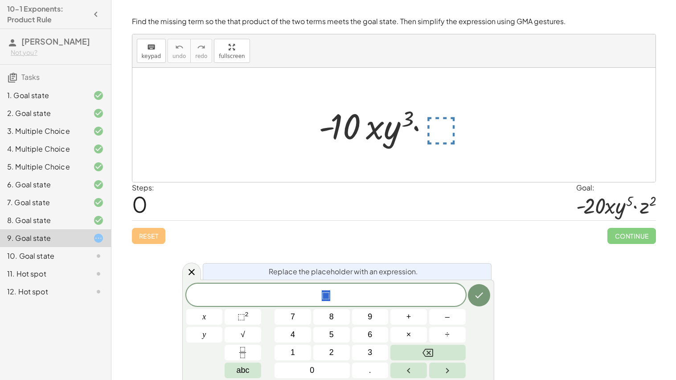
click at [372, 293] on span "⬚" at bounding box center [326, 295] width 280 height 12
click at [247, 316] on sup "2" at bounding box center [247, 314] width 4 height 7
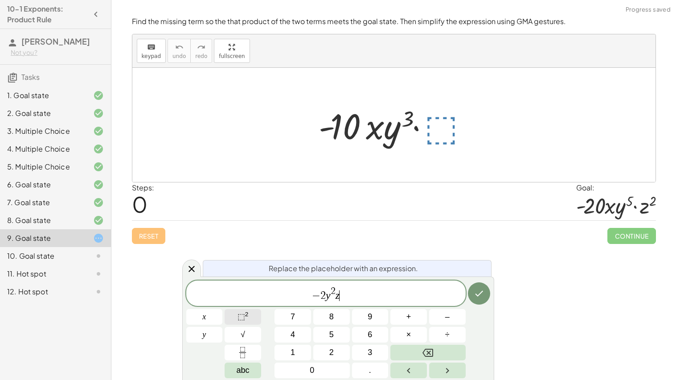
click at [252, 319] on button "⬚ 2" at bounding box center [243, 317] width 37 height 16
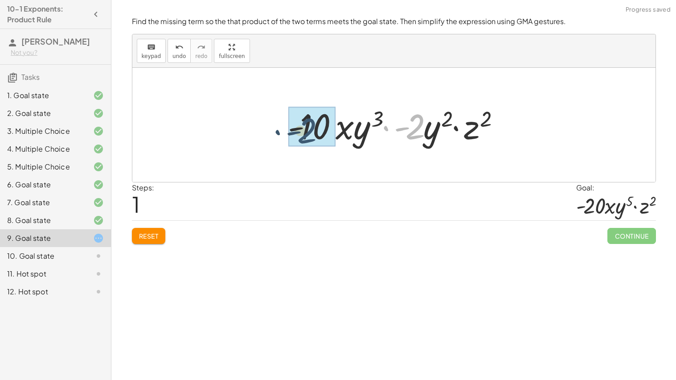
drag, startPoint x: 416, startPoint y: 138, endPoint x: 306, endPoint y: 142, distance: 109.8
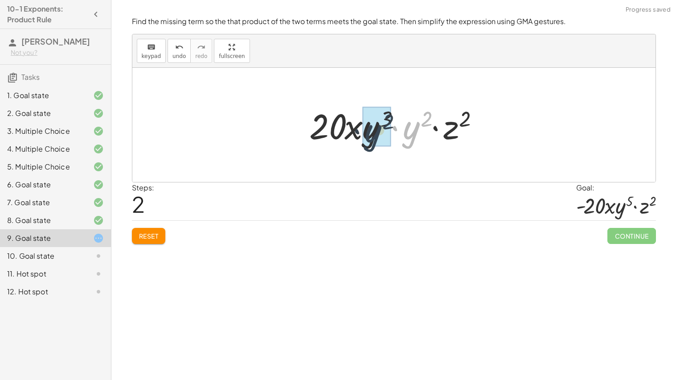
drag, startPoint x: 416, startPoint y: 128, endPoint x: 377, endPoint y: 131, distance: 39.4
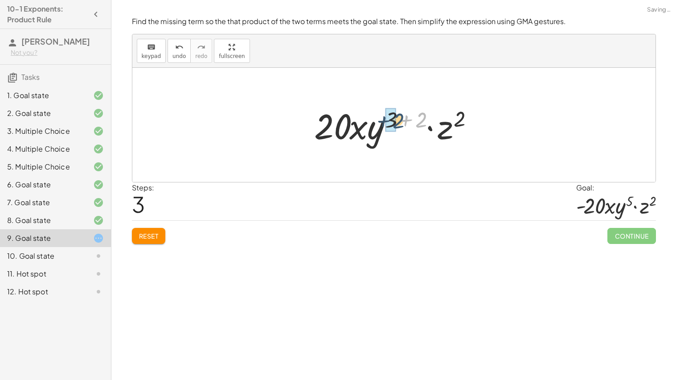
drag, startPoint x: 421, startPoint y: 117, endPoint x: 398, endPoint y: 118, distance: 23.6
click at [398, 118] on div at bounding box center [397, 125] width 175 height 46
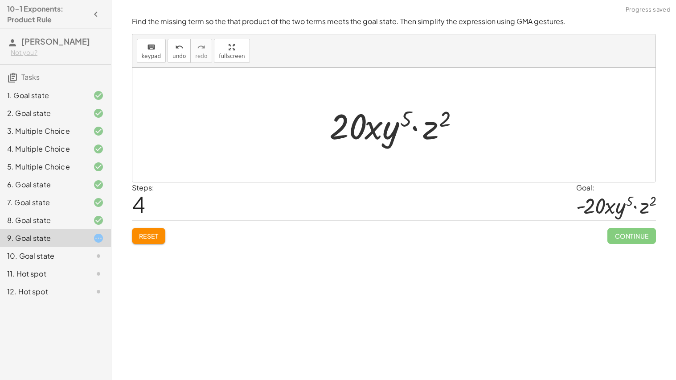
click at [163, 237] on button "Reset" at bounding box center [149, 236] width 34 height 16
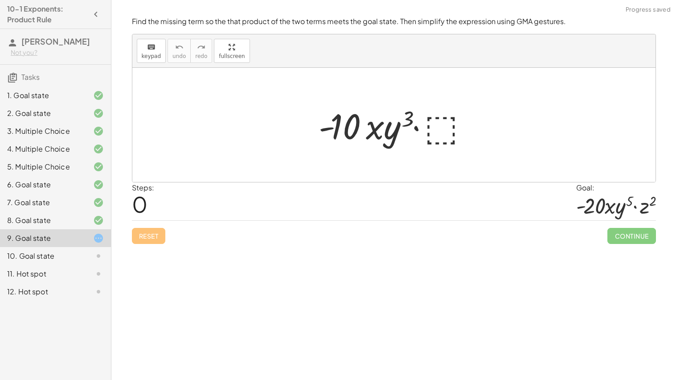
click at [448, 128] on div at bounding box center [397, 125] width 166 height 46
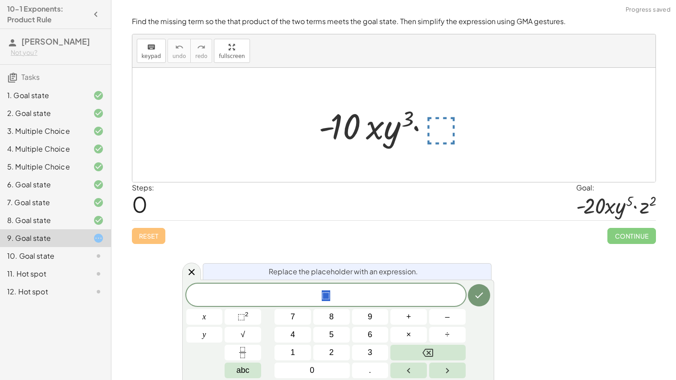
click at [350, 298] on span "⬚" at bounding box center [326, 295] width 280 height 12
click at [244, 321] on span "⬚" at bounding box center [242, 316] width 8 height 9
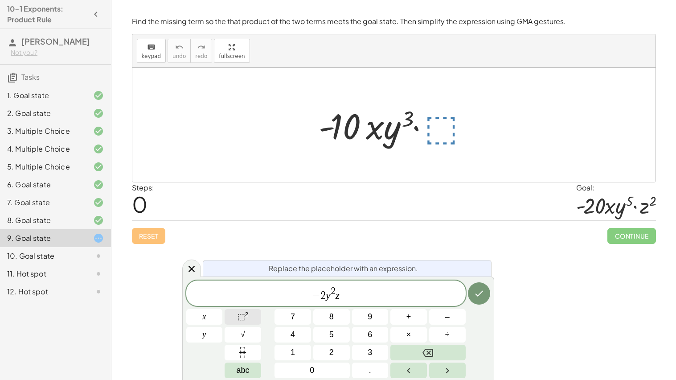
click at [238, 318] on span "⬚" at bounding box center [242, 316] width 8 height 9
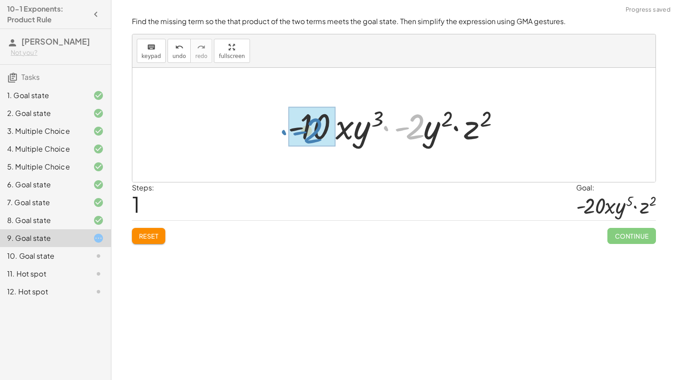
drag, startPoint x: 414, startPoint y: 132, endPoint x: 310, endPoint y: 136, distance: 103.5
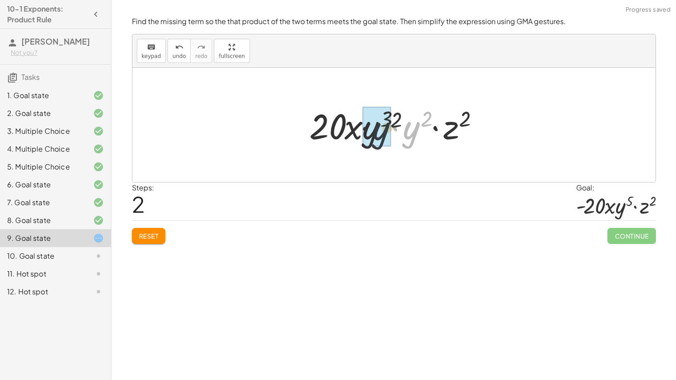
drag, startPoint x: 417, startPoint y: 130, endPoint x: 379, endPoint y: 131, distance: 37.5
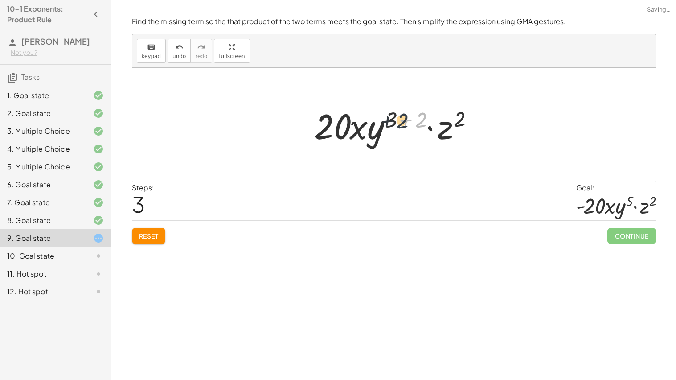
drag, startPoint x: 424, startPoint y: 120, endPoint x: 400, endPoint y: 120, distance: 25.0
click at [400, 120] on div at bounding box center [397, 125] width 175 height 46
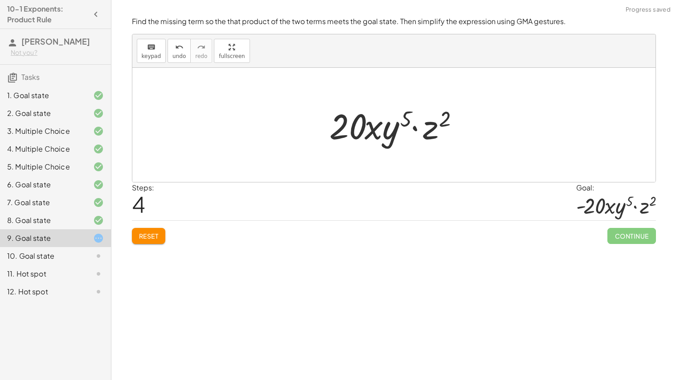
click at [164, 226] on div "Reset Continue" at bounding box center [394, 232] width 524 height 24
click at [161, 230] on button "Reset" at bounding box center [149, 236] width 34 height 16
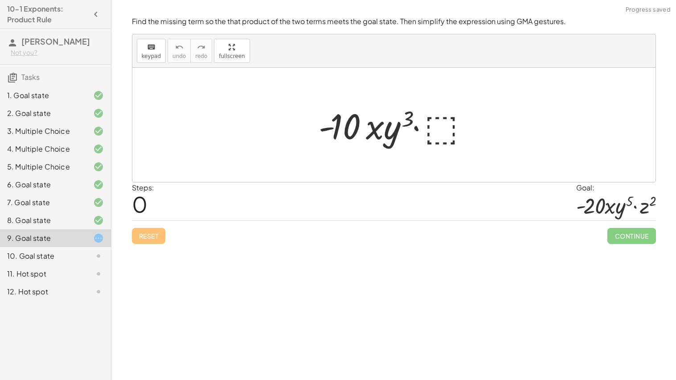
click at [440, 128] on div at bounding box center [397, 125] width 166 height 46
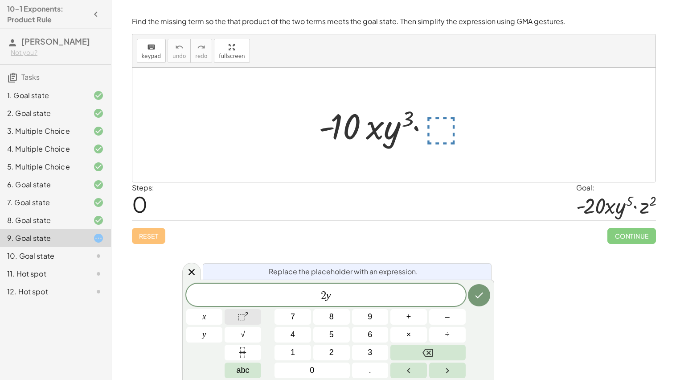
click at [245, 313] on span "⬚" at bounding box center [242, 316] width 8 height 9
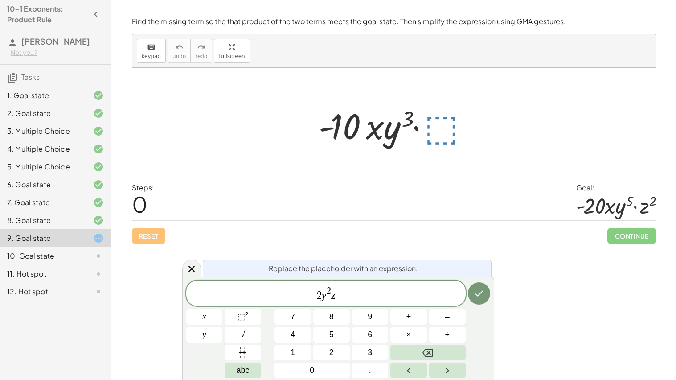
click at [248, 309] on div "2 y 2 z ​ x y 7 8 9 + – 4 5 6 × ÷ ⬚ 2 √ abc 1 2 3 0 ." at bounding box center [338, 329] width 304 height 98
click at [251, 313] on button "⬚ 2" at bounding box center [243, 317] width 37 height 16
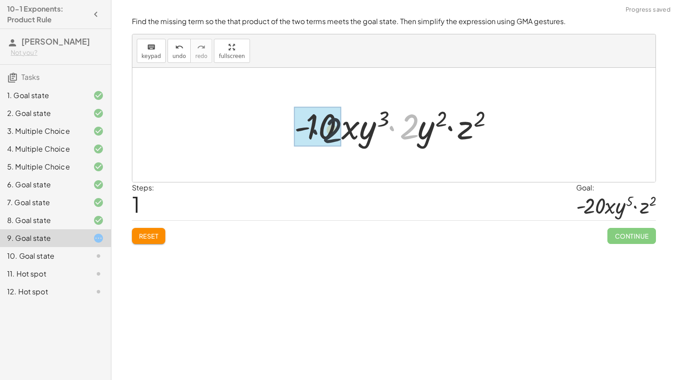
drag, startPoint x: 413, startPoint y: 114, endPoint x: 317, endPoint y: 118, distance: 96.4
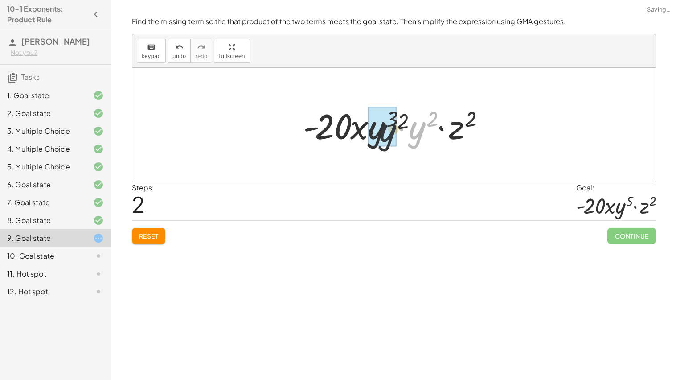
drag, startPoint x: 421, startPoint y: 126, endPoint x: 376, endPoint y: 130, distance: 44.7
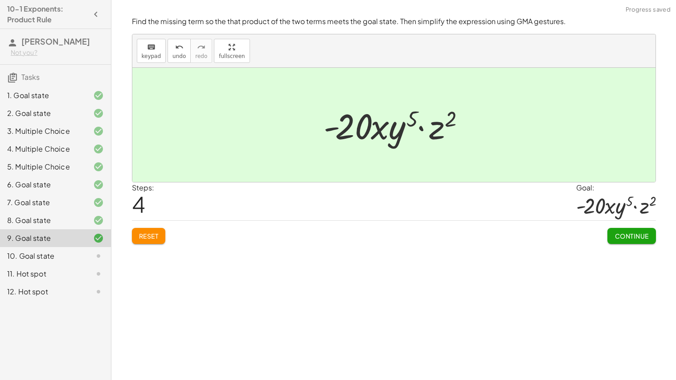
click at [620, 235] on span "Continue" at bounding box center [632, 236] width 34 height 8
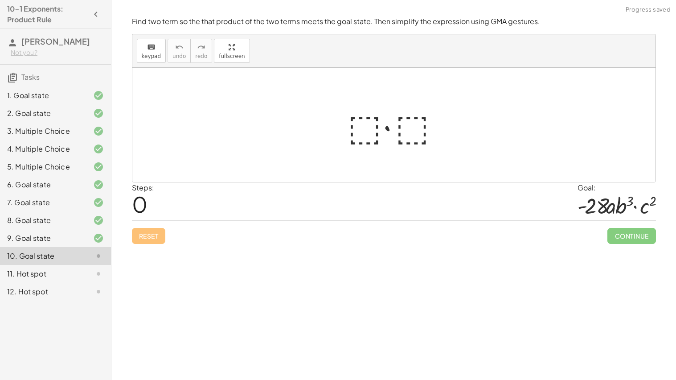
click at [380, 130] on div at bounding box center [398, 125] width 108 height 46
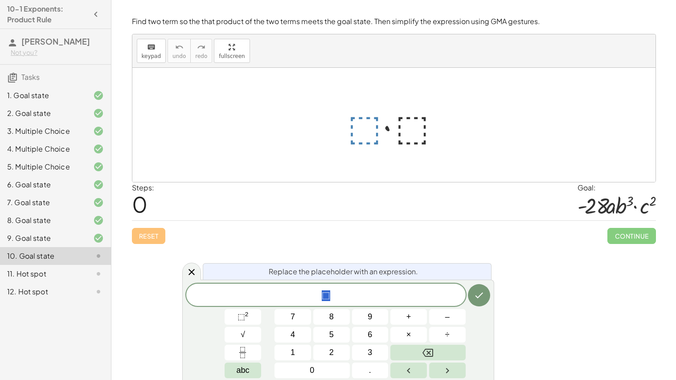
click at [58, 279] on div "11. Hot spot" at bounding box center [43, 273] width 72 height 11
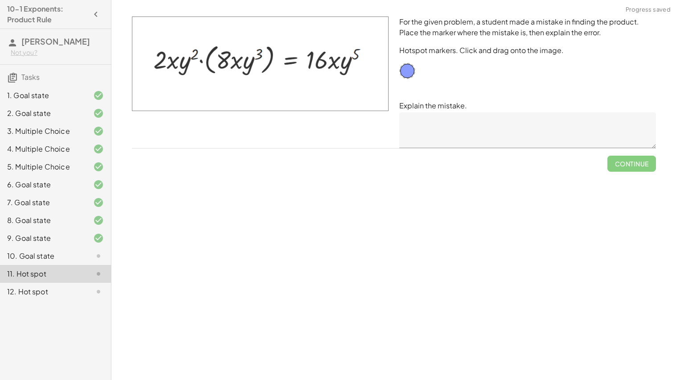
click at [74, 297] on div "12. Hot spot" at bounding box center [43, 291] width 72 height 11
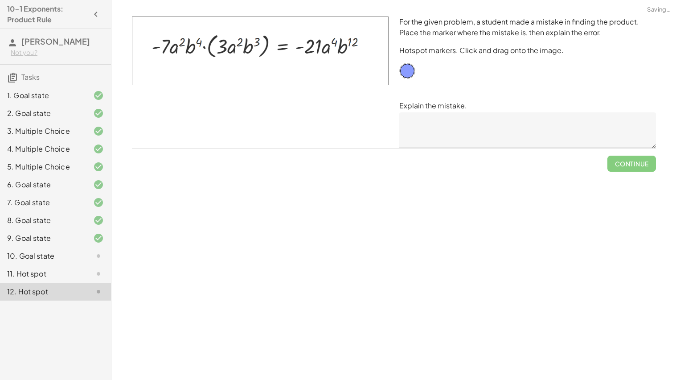
click at [71, 261] on div "10. Goal state" at bounding box center [43, 256] width 72 height 11
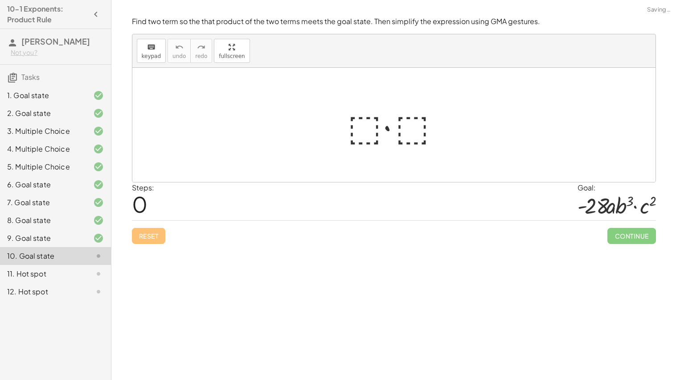
click at [361, 137] on div at bounding box center [398, 125] width 108 height 46
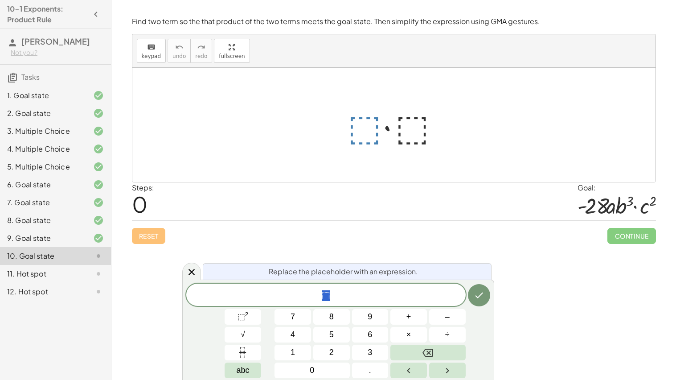
click at [361, 137] on div at bounding box center [398, 125] width 108 height 46
click at [80, 283] on div "11. Hot spot" at bounding box center [55, 274] width 111 height 18
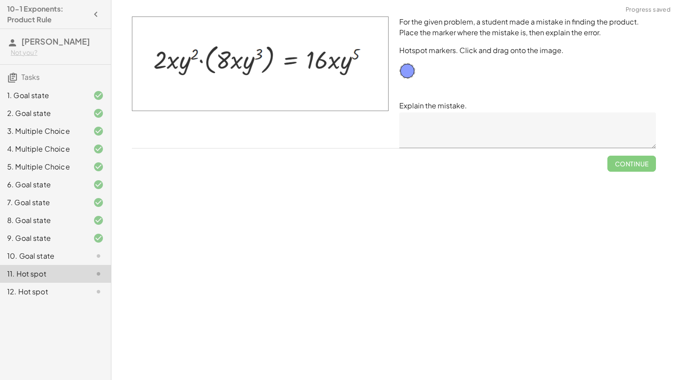
click at [450, 128] on textarea at bounding box center [528, 130] width 257 height 36
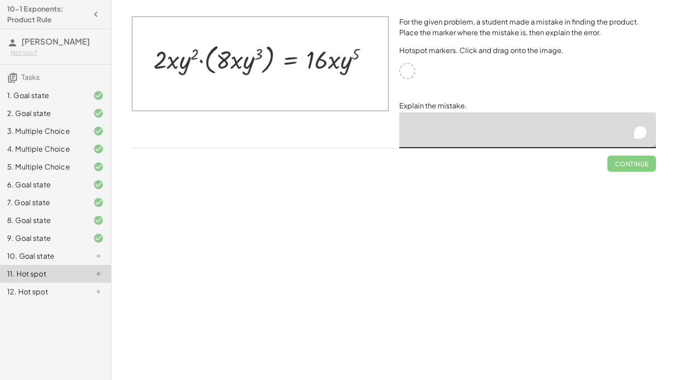
click at [408, 71] on div at bounding box center [408, 71] width 16 height 16
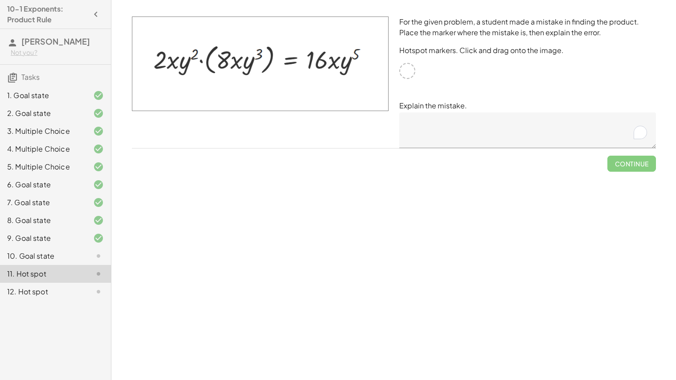
click at [393, 64] on div at bounding box center [261, 82] width 268 height 142
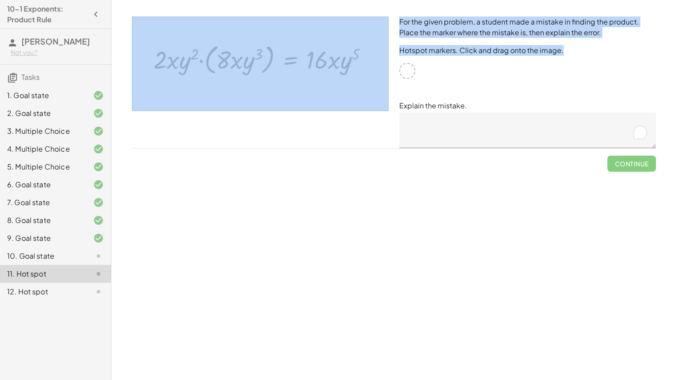
drag, startPoint x: 411, startPoint y: 74, endPoint x: 342, endPoint y: 62, distance: 70.2
click at [342, 62] on div "For the given problem, a student made a mistake in finding the product. Place t…" at bounding box center [394, 82] width 535 height 142
click at [342, 62] on img at bounding box center [260, 63] width 257 height 95
click at [358, 72] on img at bounding box center [260, 63] width 257 height 95
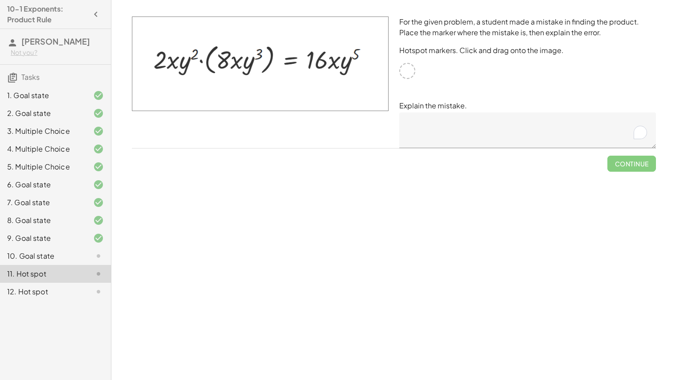
click at [462, 124] on textarea "To enrich screen reader interactions, please activate Accessibility in Grammarl…" at bounding box center [528, 130] width 257 height 36
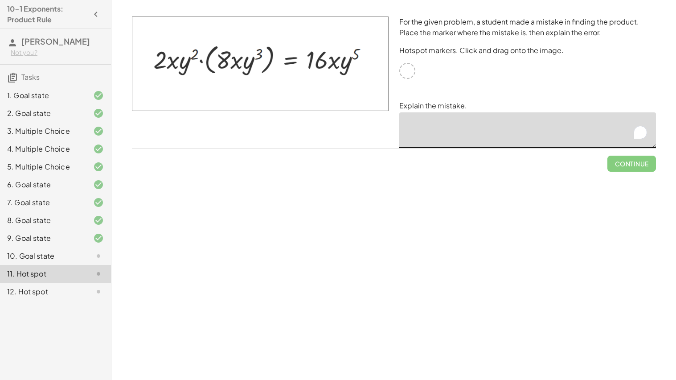
click at [358, 238] on div "Simplify. keyboard keypad undo undo redo redo fullscreen · x 4 · x 10 · x · x (…" at bounding box center [393, 190] width 565 height 380
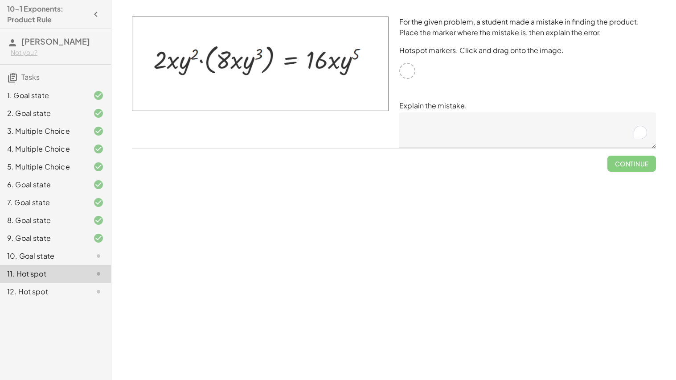
click at [406, 67] on div at bounding box center [408, 71] width 16 height 16
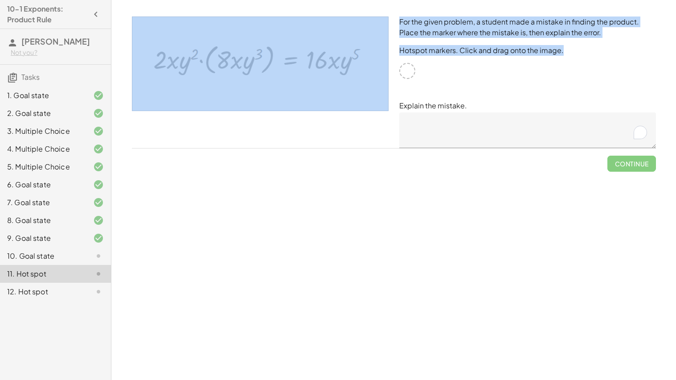
drag, startPoint x: 412, startPoint y: 73, endPoint x: 359, endPoint y: 82, distance: 53.5
click at [359, 82] on div "For the given problem, a student made a mistake in finding the product. Place t…" at bounding box center [394, 82] width 535 height 142
click at [359, 82] on img at bounding box center [260, 63] width 257 height 95
drag, startPoint x: 359, startPoint y: 82, endPoint x: 341, endPoint y: 135, distance: 55.3
click at [341, 135] on div at bounding box center [261, 82] width 268 height 142
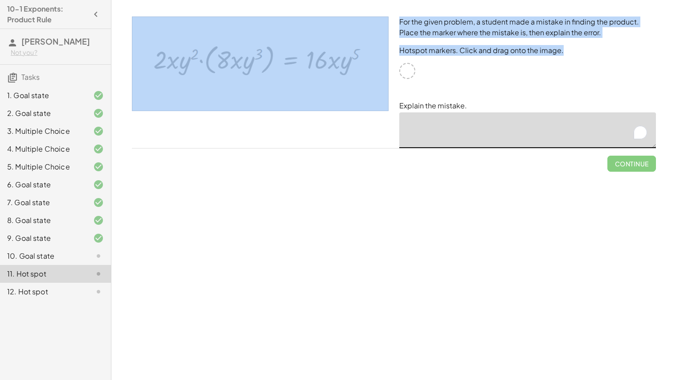
click at [472, 129] on textarea "To enrich screen reader interactions, please activate Accessibility in Grammarl…" at bounding box center [528, 130] width 257 height 36
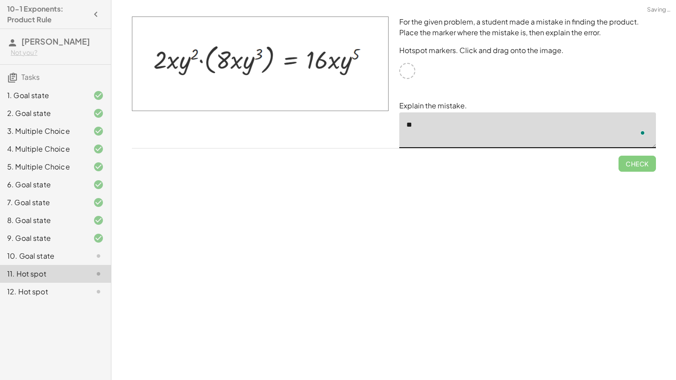
type textarea "*"
click at [58, 261] on div "10. Goal state" at bounding box center [43, 256] width 72 height 11
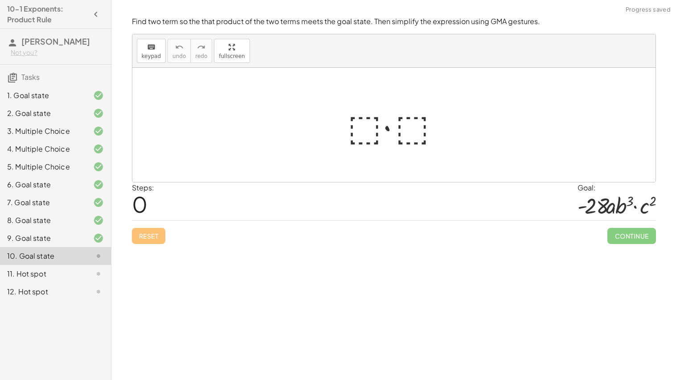
click at [358, 124] on div at bounding box center [398, 125] width 108 height 46
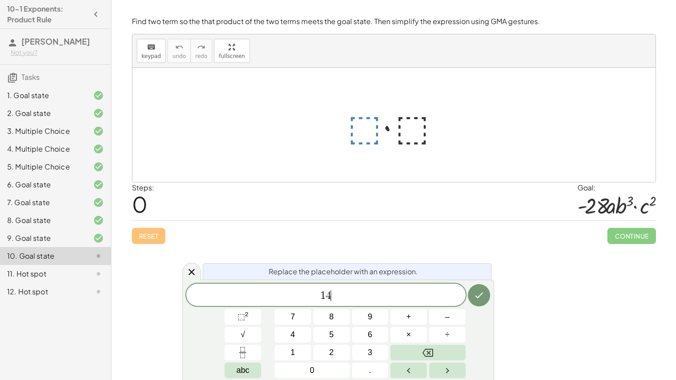
click at [47, 297] on div "12. Hot spot" at bounding box center [43, 291] width 72 height 11
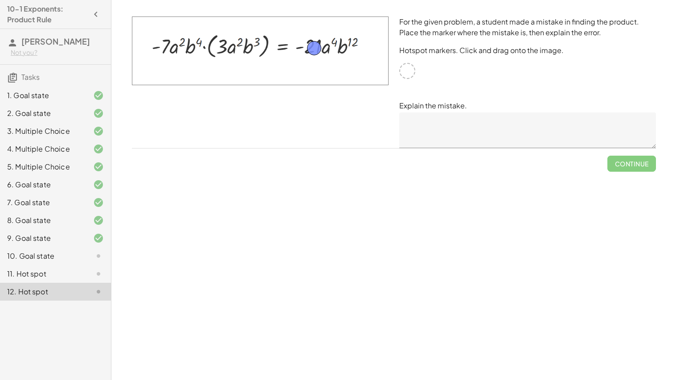
drag, startPoint x: 412, startPoint y: 71, endPoint x: 320, endPoint y: 49, distance: 94.5
drag, startPoint x: 314, startPoint y: 47, endPoint x: 405, endPoint y: 70, distance: 94.3
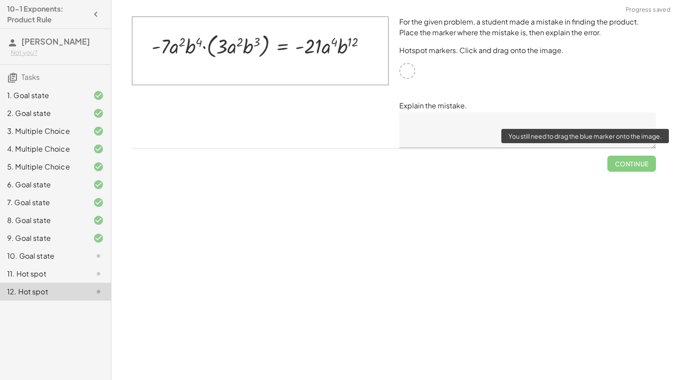
click at [628, 164] on span "Continue" at bounding box center [632, 159] width 48 height 23
click at [60, 261] on div "10. Goal state" at bounding box center [43, 256] width 72 height 11
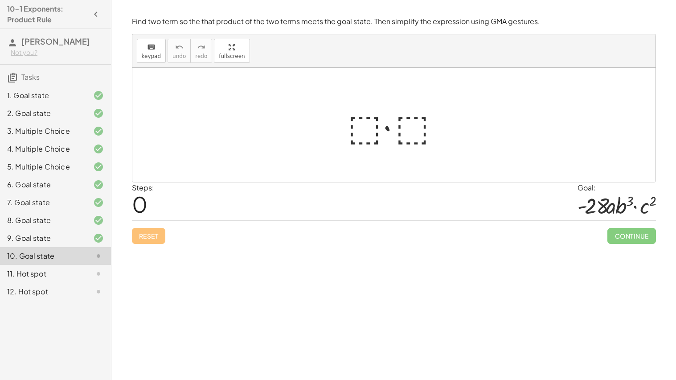
click at [366, 124] on div at bounding box center [398, 125] width 108 height 46
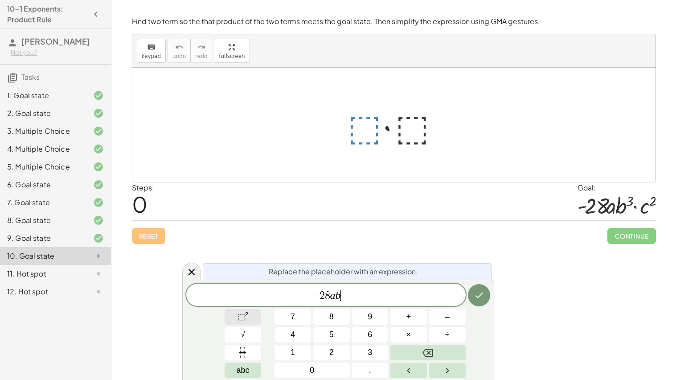
click at [235, 314] on button "⬚ 2" at bounding box center [243, 317] width 37 height 16
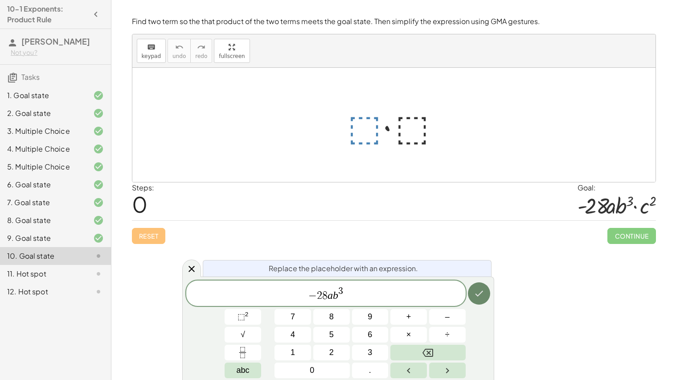
click at [484, 288] on button "Done" at bounding box center [479, 293] width 22 height 22
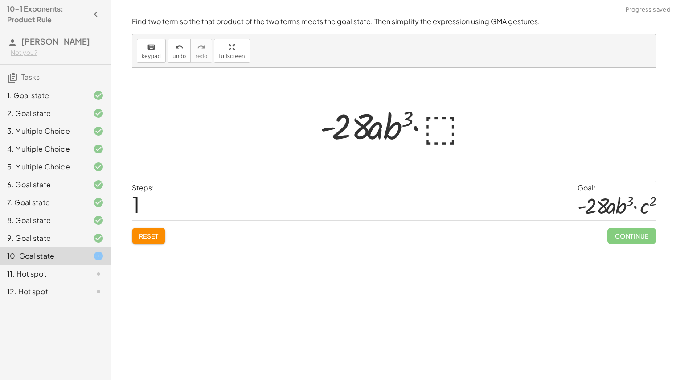
click at [433, 118] on div at bounding box center [398, 125] width 164 height 46
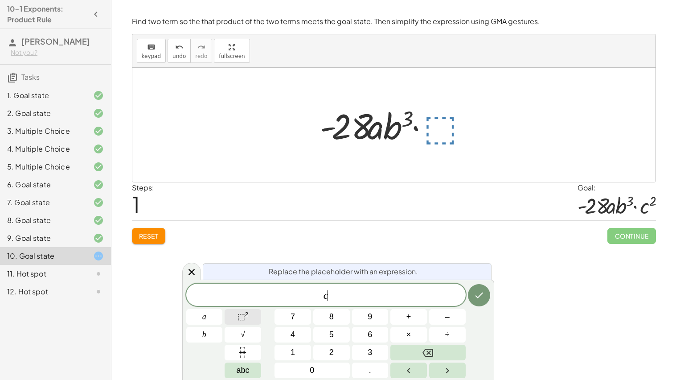
click at [243, 315] on span "⬚" at bounding box center [242, 316] width 8 height 9
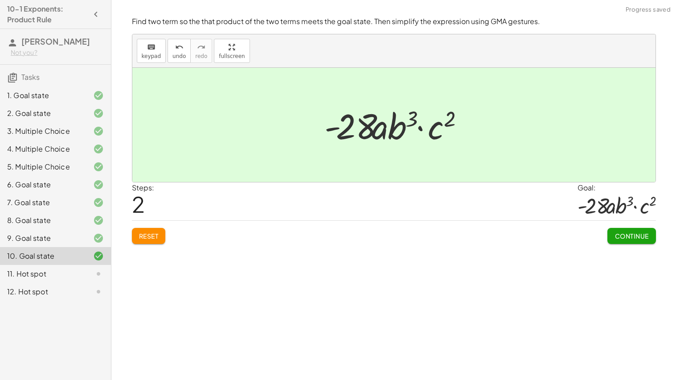
click at [625, 238] on span "Continue" at bounding box center [632, 236] width 34 height 8
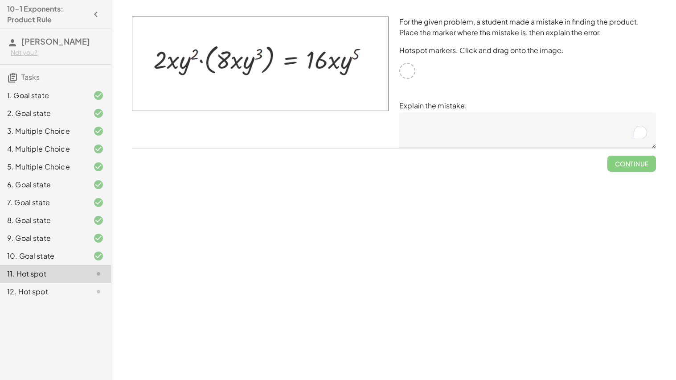
click at [458, 115] on textarea "To enrich screen reader interactions, please activate Accessibility in Grammarl…" at bounding box center [528, 130] width 257 height 36
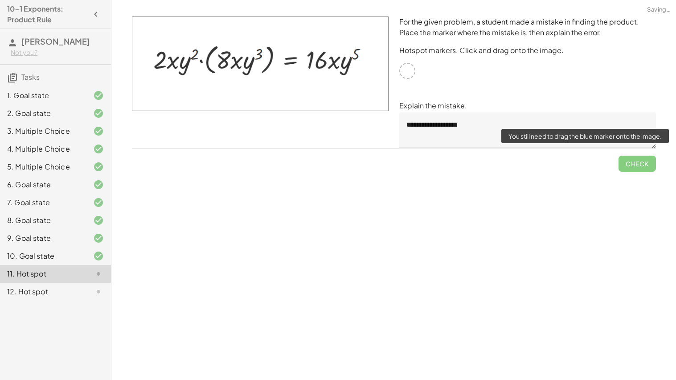
click at [633, 168] on span "Check" at bounding box center [637, 159] width 37 height 23
click at [514, 124] on textarea "**********" at bounding box center [528, 130] width 257 height 36
click at [414, 80] on div "**********" at bounding box center [528, 82] width 268 height 142
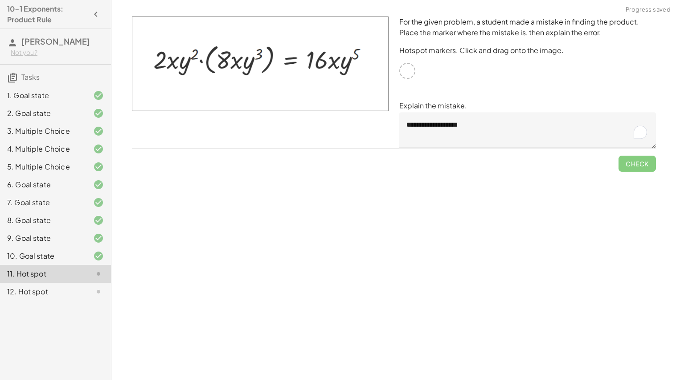
click at [412, 76] on div "**********" at bounding box center [528, 82] width 268 height 142
click at [634, 149] on span "Check" at bounding box center [637, 159] width 37 height 23
drag, startPoint x: 302, startPoint y: 74, endPoint x: 418, endPoint y: 35, distance: 122.3
click at [418, 35] on div "**********" at bounding box center [394, 82] width 535 height 142
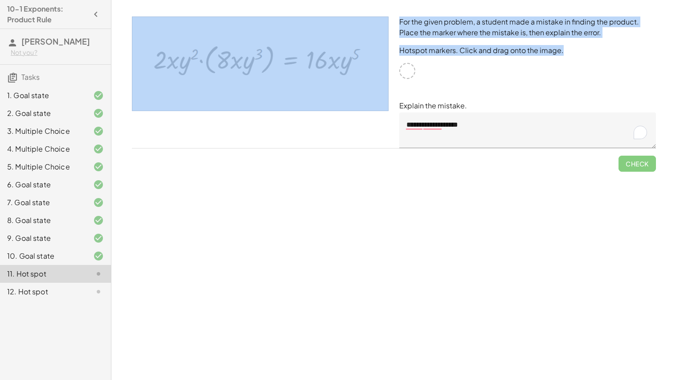
drag, startPoint x: 403, startPoint y: 73, endPoint x: 127, endPoint y: 73, distance: 276.0
click at [127, 73] on div "**********" at bounding box center [394, 82] width 535 height 142
click at [165, 37] on img at bounding box center [260, 63] width 257 height 95
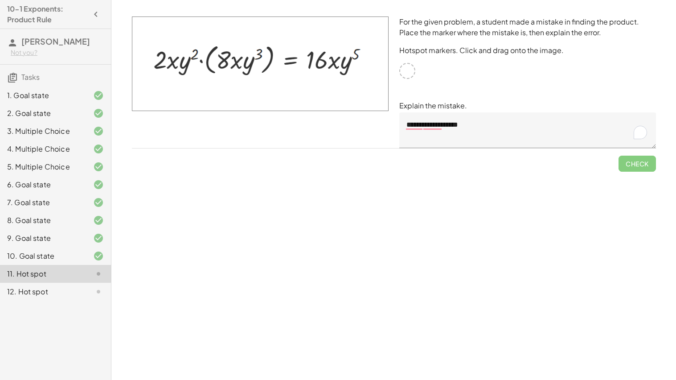
click at [57, 297] on div "12. Hot spot" at bounding box center [43, 291] width 72 height 11
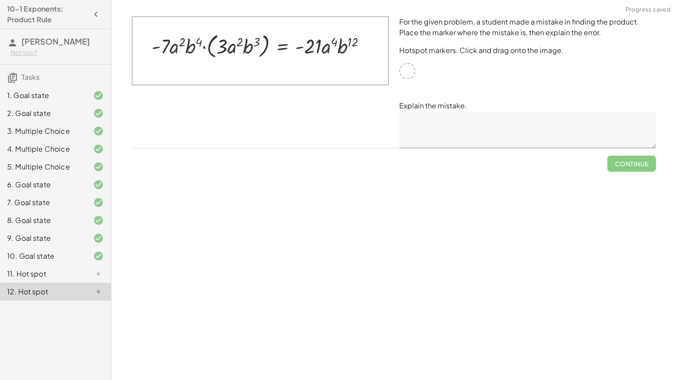
click at [79, 279] on div at bounding box center [91, 273] width 25 height 11
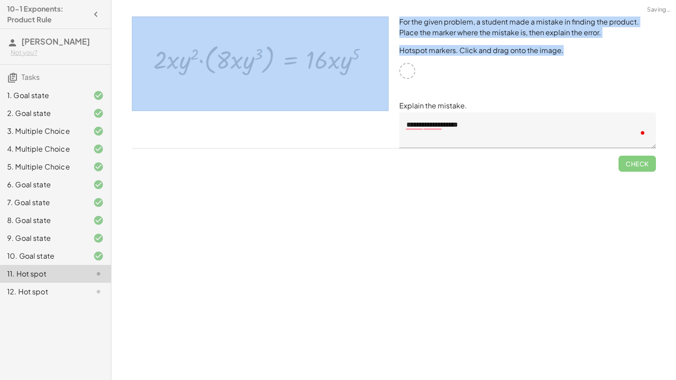
drag, startPoint x: 407, startPoint y: 73, endPoint x: 363, endPoint y: 79, distance: 44.1
click at [363, 79] on div "**********" at bounding box center [394, 82] width 535 height 142
click at [416, 119] on textarea "**********" at bounding box center [528, 130] width 257 height 36
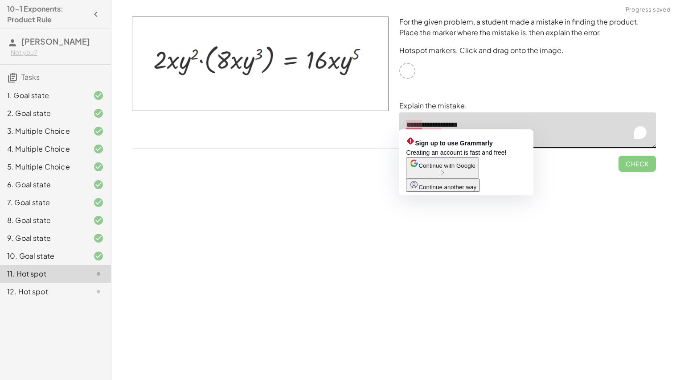
click at [416, 119] on textarea "**********" at bounding box center [528, 130] width 257 height 36
type textarea "**********"
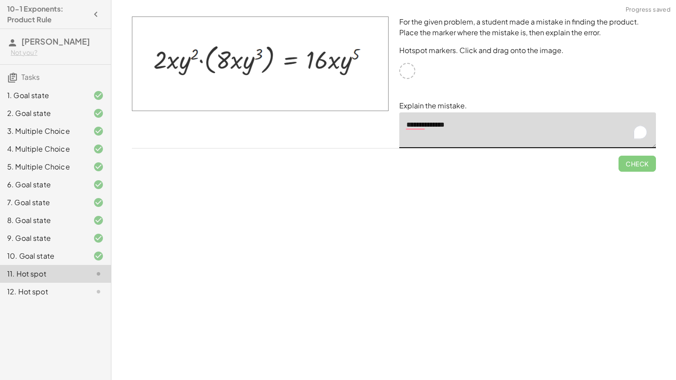
click at [452, 125] on textarea "**********" at bounding box center [528, 130] width 257 height 36
click at [213, 70] on img at bounding box center [260, 63] width 257 height 95
drag, startPoint x: 213, startPoint y: 70, endPoint x: 457, endPoint y: 83, distance: 244.7
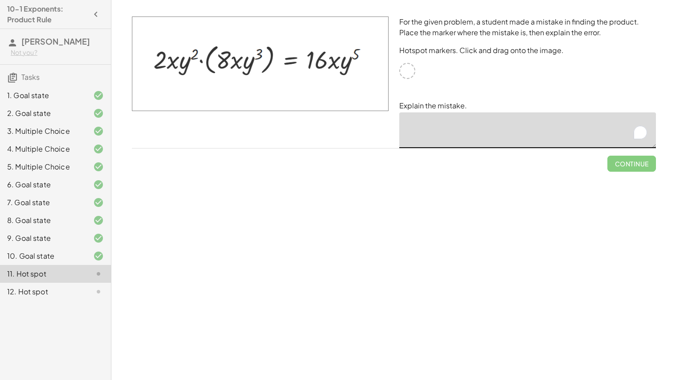
click at [457, 83] on div "For the given problem, a student made a mistake in finding the product. Place t…" at bounding box center [394, 82] width 535 height 142
click at [468, 125] on textarea "**********" at bounding box center [528, 130] width 257 height 36
click at [517, 124] on textarea "**********" at bounding box center [528, 130] width 257 height 36
drag, startPoint x: 538, startPoint y: 123, endPoint x: 426, endPoint y: 129, distance: 112.5
click at [426, 129] on textarea "**********" at bounding box center [528, 130] width 257 height 36
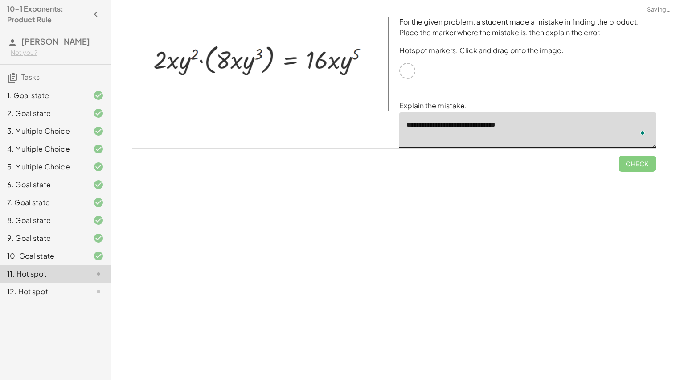
type textarea "**********"
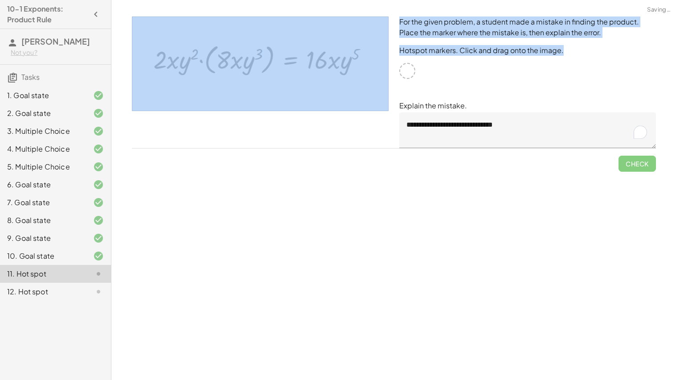
drag, startPoint x: 411, startPoint y: 76, endPoint x: 248, endPoint y: 96, distance: 163.5
click at [248, 96] on div "**********" at bounding box center [394, 82] width 535 height 142
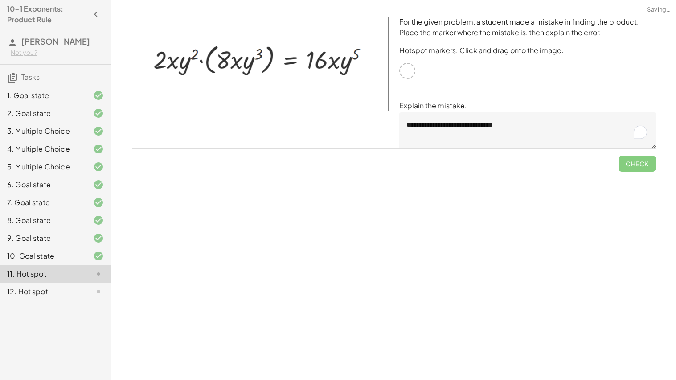
click at [327, 232] on div "Simplify. keyboard keypad undo undo redo redo fullscreen · x 4 · x 10 · x · x (…" at bounding box center [393, 190] width 565 height 380
click at [288, 224] on div "Simplify. keyboard keypad undo undo redo redo fullscreen × Steps: 0 Reset Conti…" at bounding box center [393, 190] width 565 height 380
drag, startPoint x: 409, startPoint y: 70, endPoint x: 175, endPoint y: 63, distance: 234.2
click at [485, 116] on textarea at bounding box center [528, 130] width 257 height 36
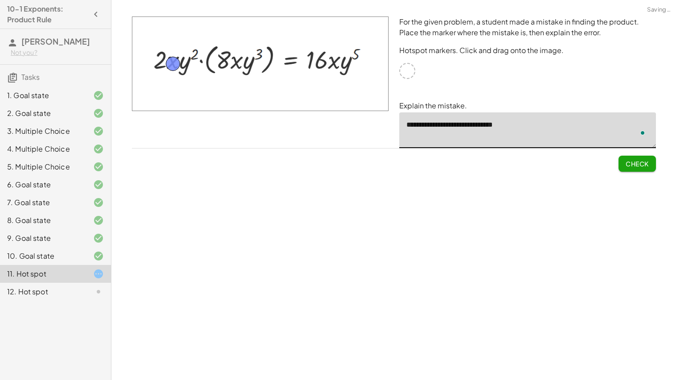
type textarea "**********"
click at [676, 165] on div "Simplify. keyboard keypad undo undo redo redo fullscreen × Steps: 0 Reset Conti…" at bounding box center [393, 190] width 565 height 380
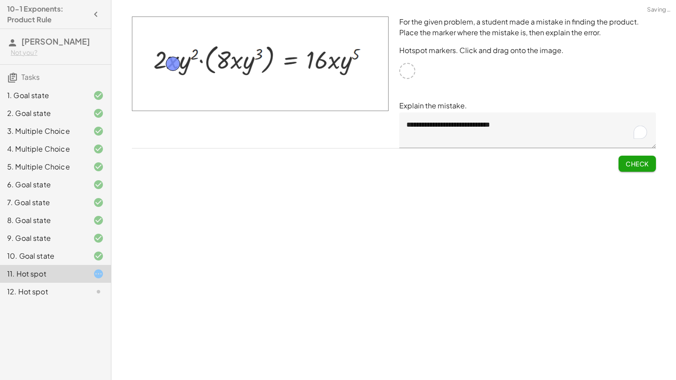
click at [648, 165] on span "Check" at bounding box center [637, 164] width 23 height 8
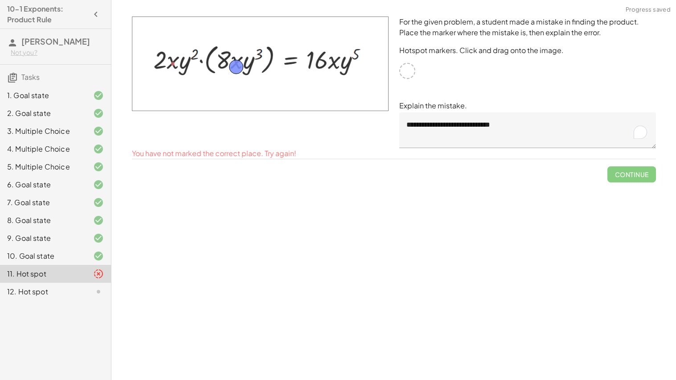
drag, startPoint x: 170, startPoint y: 64, endPoint x: 234, endPoint y: 67, distance: 63.8
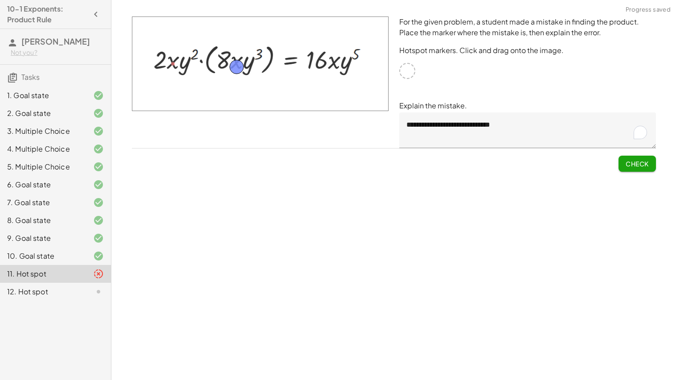
click at [643, 157] on button "Check" at bounding box center [637, 164] width 37 height 16
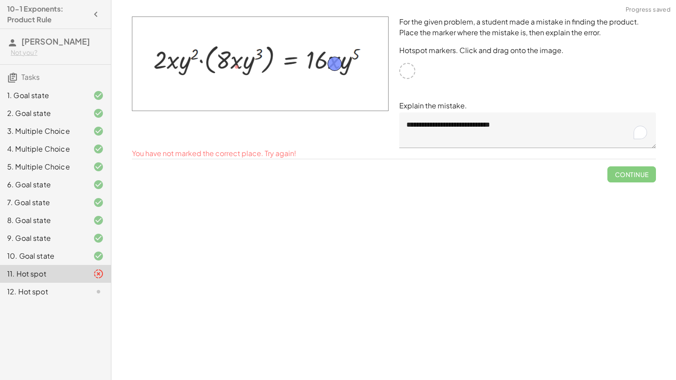
drag, startPoint x: 235, startPoint y: 61, endPoint x: 334, endPoint y: 58, distance: 98.1
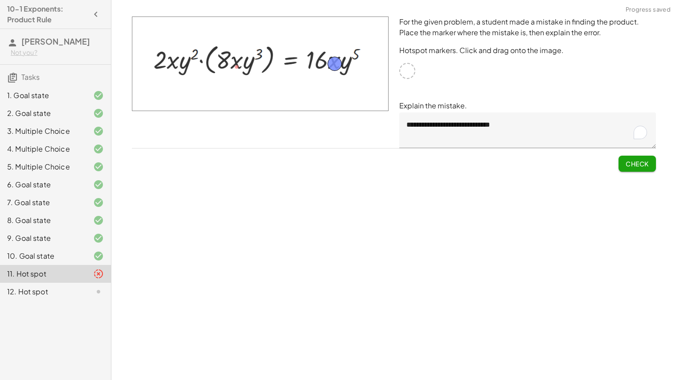
click at [601, 154] on div "Check" at bounding box center [394, 159] width 524 height 23
click at [635, 163] on span "Check" at bounding box center [637, 164] width 23 height 8
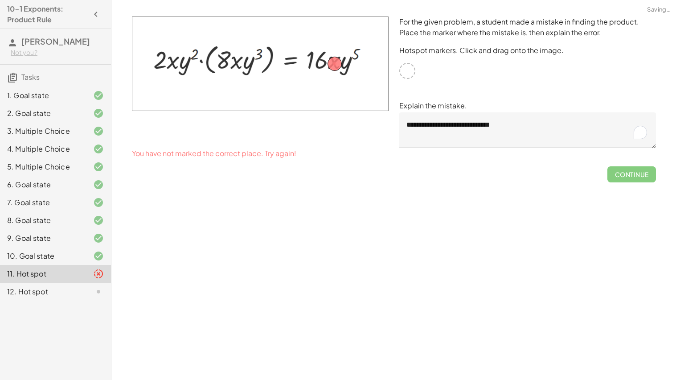
click at [635, 163] on span "Continue" at bounding box center [632, 170] width 48 height 23
drag, startPoint x: 336, startPoint y: 61, endPoint x: 243, endPoint y: 58, distance: 93.2
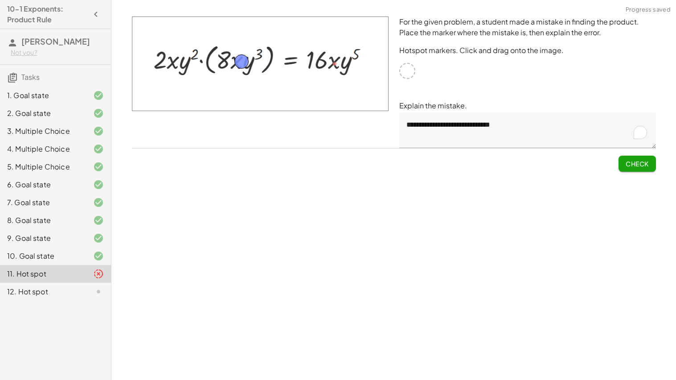
click at [0, 0] on div "**********" at bounding box center [0, 0] width 0 height 0
click at [633, 167] on button "Check" at bounding box center [637, 164] width 37 height 16
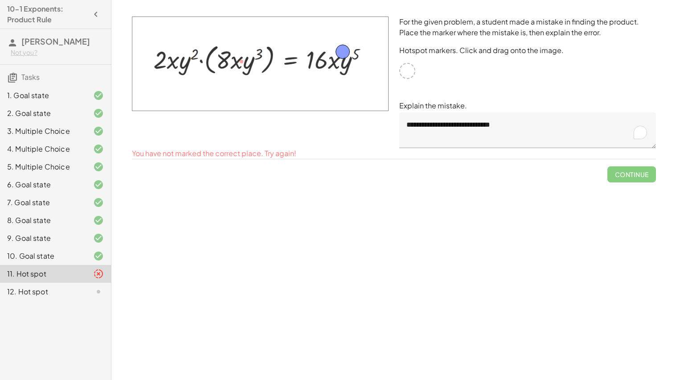
drag, startPoint x: 235, startPoint y: 58, endPoint x: 335, endPoint y: 48, distance: 100.8
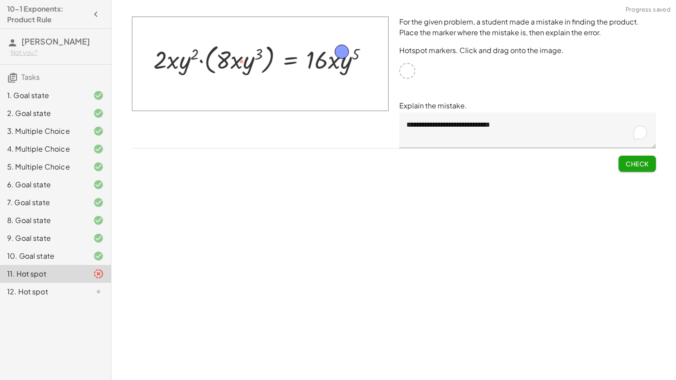
click at [646, 162] on span "Check" at bounding box center [637, 164] width 23 height 8
click at [619, 169] on button "Continue" at bounding box center [632, 164] width 48 height 16
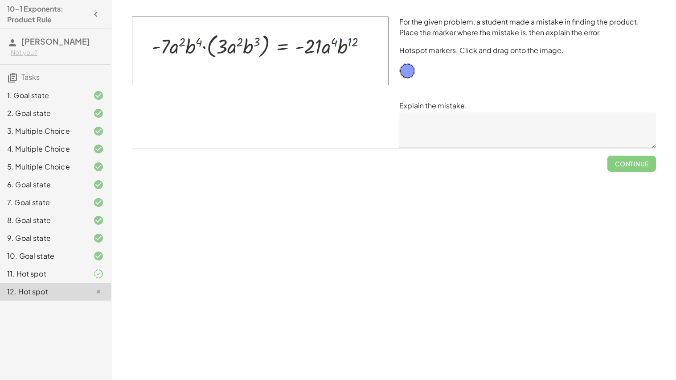
click at [408, 126] on textarea at bounding box center [528, 130] width 257 height 36
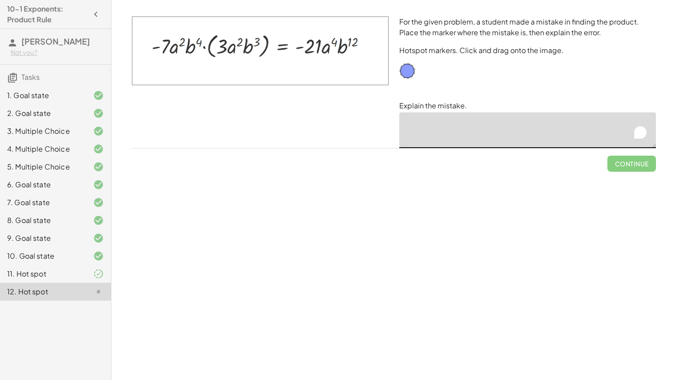
click at [72, 283] on div "11. Hot spot" at bounding box center [55, 274] width 111 height 18
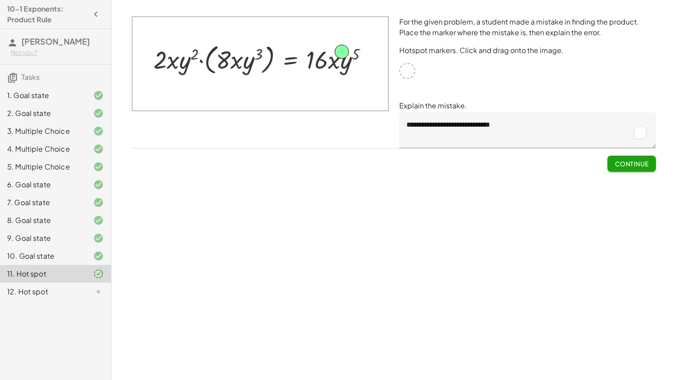
click at [89, 297] on div at bounding box center [91, 291] width 25 height 11
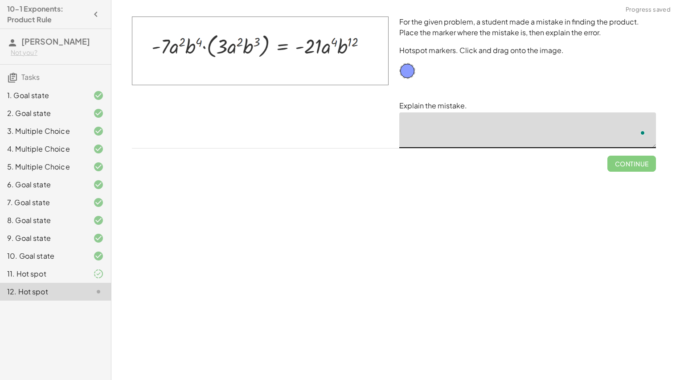
click at [449, 120] on textarea "To enrich screen reader interactions, please activate Accessibility in Grammarl…" at bounding box center [528, 130] width 257 height 36
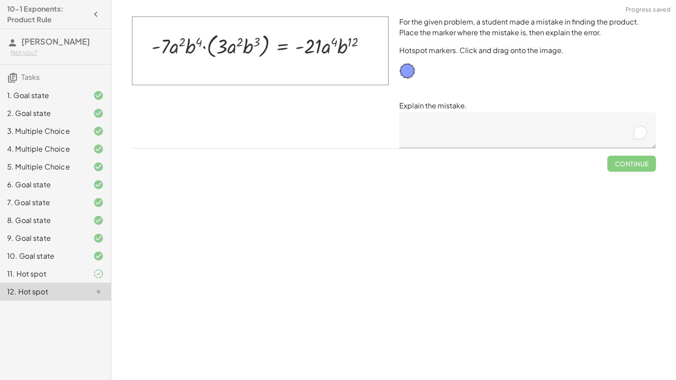
click at [363, 278] on div "Simplify. keyboard keypad undo undo redo redo fullscreen × Steps: 0 Reset Conti…" at bounding box center [393, 190] width 565 height 380
click at [366, 292] on div "Simplify. keyboard keypad undo undo redo redo fullscreen × Steps: 0 Reset Conti…" at bounding box center [393, 190] width 565 height 380
click at [443, 124] on textarea "To enrich screen reader interactions, please activate Accessibility in Grammarl…" at bounding box center [528, 130] width 257 height 36
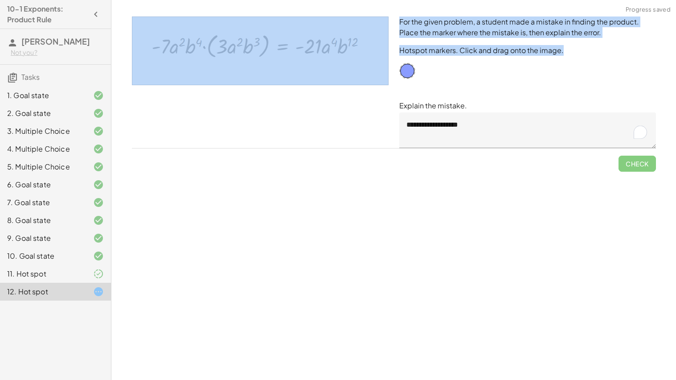
drag, startPoint x: 412, startPoint y: 75, endPoint x: 364, endPoint y: 70, distance: 48.5
click at [364, 70] on div "**********" at bounding box center [394, 82] width 535 height 142
drag, startPoint x: 410, startPoint y: 69, endPoint x: 301, endPoint y: 46, distance: 110.7
click at [634, 156] on button "Check" at bounding box center [637, 164] width 37 height 16
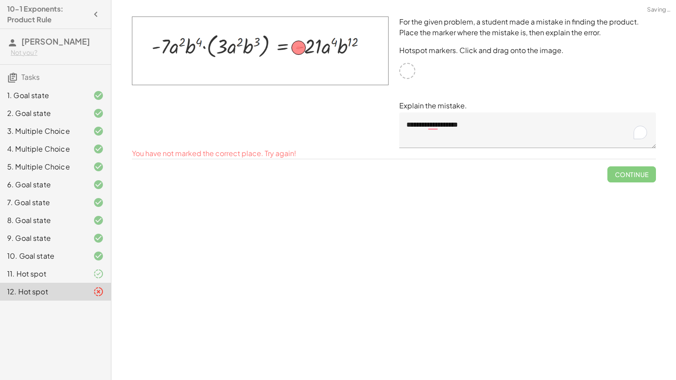
click at [448, 150] on div "**********" at bounding box center [528, 82] width 268 height 142
drag, startPoint x: 299, startPoint y: 53, endPoint x: 315, endPoint y: 52, distance: 16.5
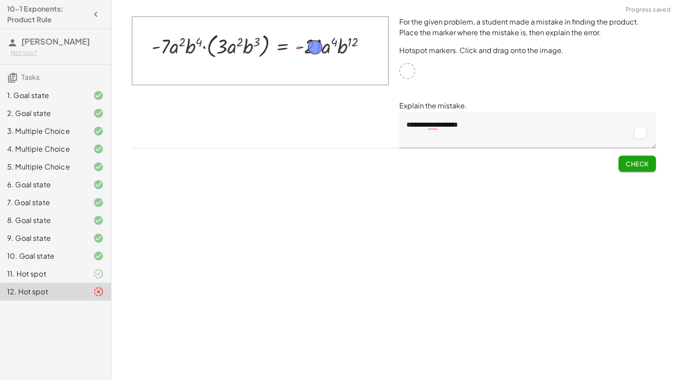
click at [619, 160] on button "Check" at bounding box center [637, 164] width 37 height 16
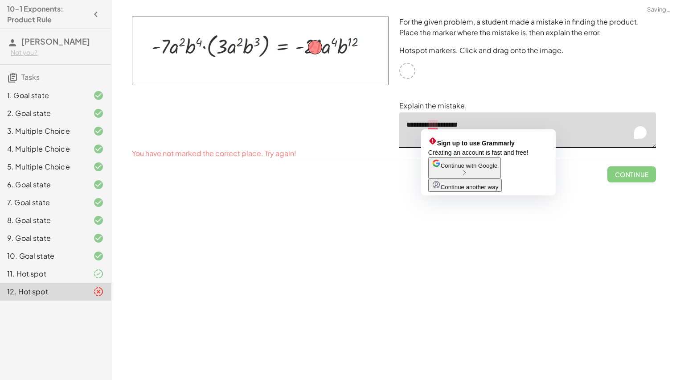
click at [433, 124] on textarea "**********" at bounding box center [528, 130] width 257 height 36
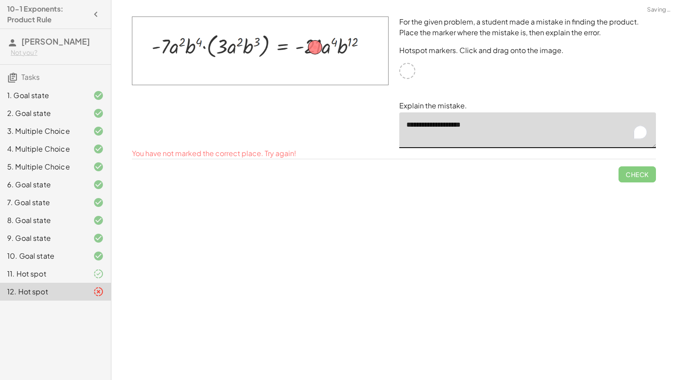
click at [420, 126] on textarea "**********" at bounding box center [528, 130] width 257 height 36
drag, startPoint x: 314, startPoint y: 49, endPoint x: 299, endPoint y: 49, distance: 15.2
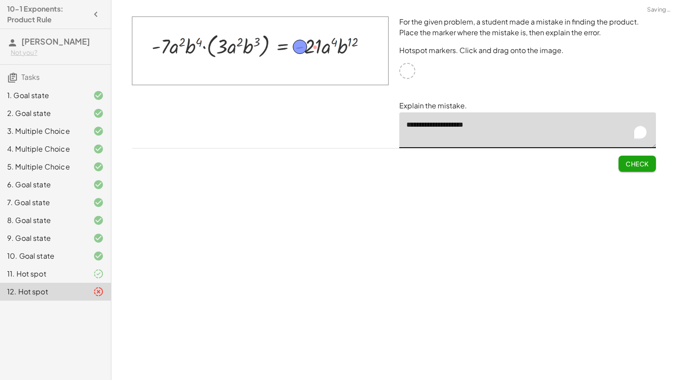
click at [630, 161] on span "Check" at bounding box center [637, 164] width 23 height 8
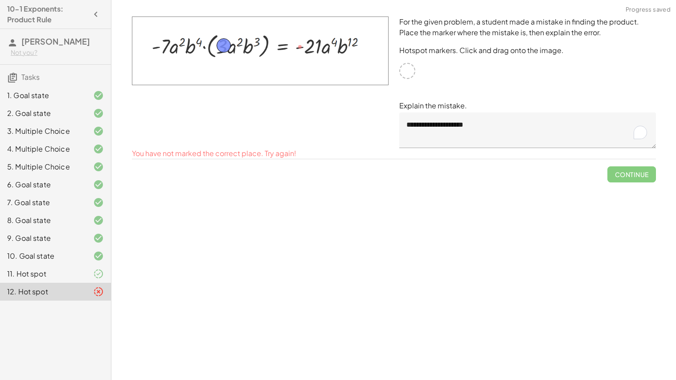
drag, startPoint x: 303, startPoint y: 45, endPoint x: 225, endPoint y: 44, distance: 77.6
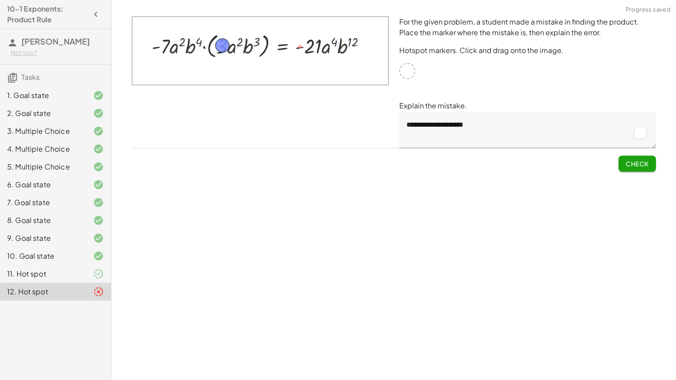
click at [643, 168] on button "Check" at bounding box center [637, 164] width 37 height 16
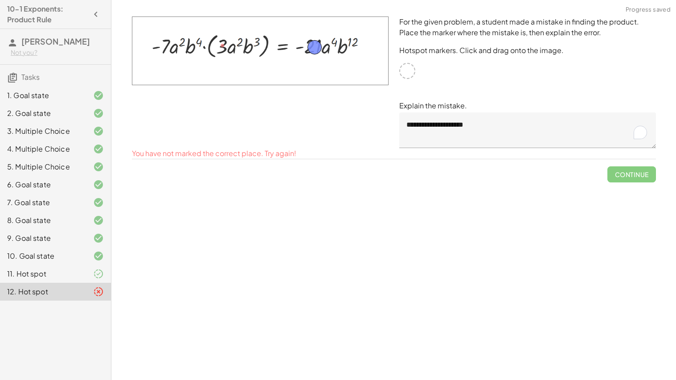
drag, startPoint x: 218, startPoint y: 41, endPoint x: 310, endPoint y: 43, distance: 91.9
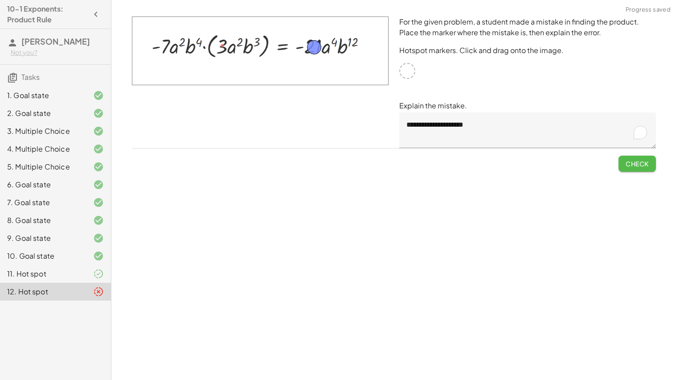
click at [647, 157] on button "Check" at bounding box center [637, 164] width 37 height 16
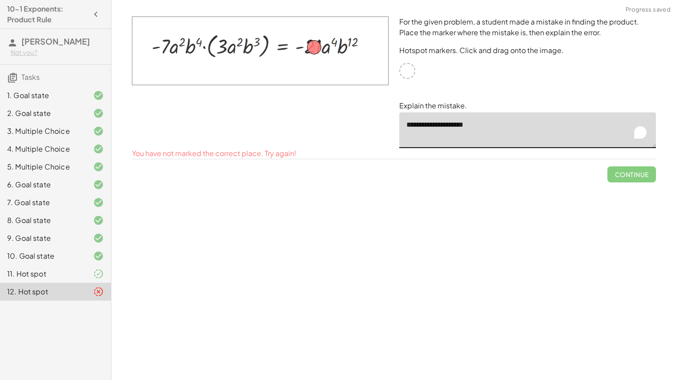
click at [456, 126] on textarea "**********" at bounding box center [528, 130] width 257 height 36
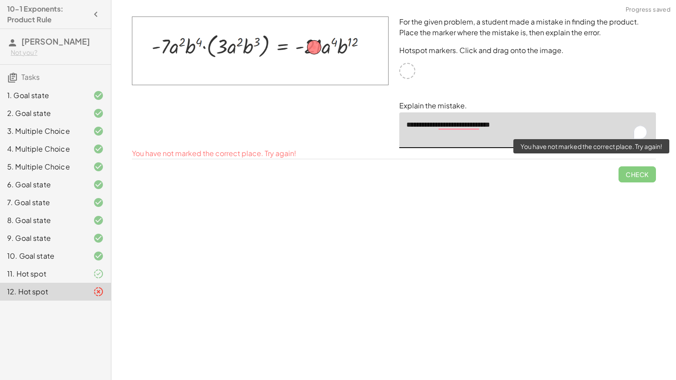
click at [627, 170] on span "Check" at bounding box center [637, 170] width 37 height 23
type textarea "**********"
click at [454, 132] on textarea "**********" at bounding box center [528, 130] width 257 height 36
click at [510, 124] on textarea "**********" at bounding box center [528, 130] width 257 height 36
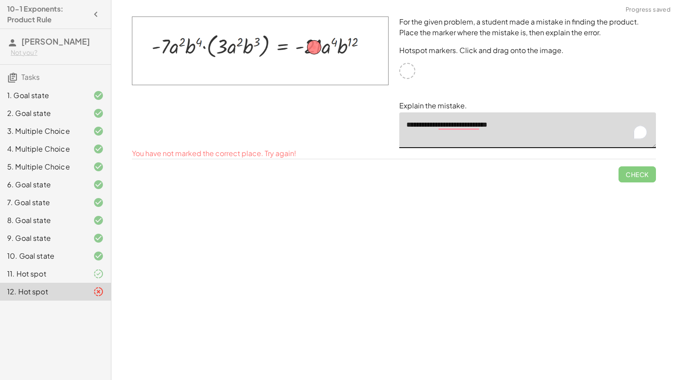
click at [510, 124] on textarea "**********" at bounding box center [528, 130] width 257 height 36
type textarea "*"
drag, startPoint x: 309, startPoint y: 45, endPoint x: 298, endPoint y: 46, distance: 11.6
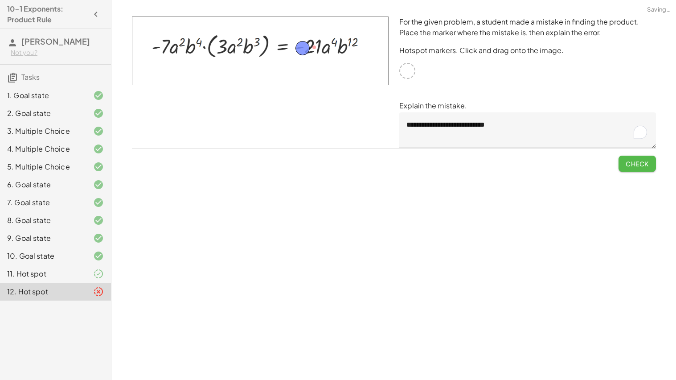
click at [649, 168] on button "Check" at bounding box center [637, 164] width 37 height 16
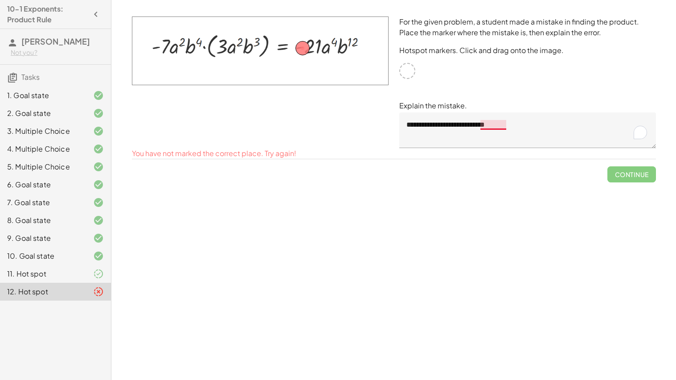
click at [491, 124] on textarea "**********" at bounding box center [528, 130] width 257 height 36
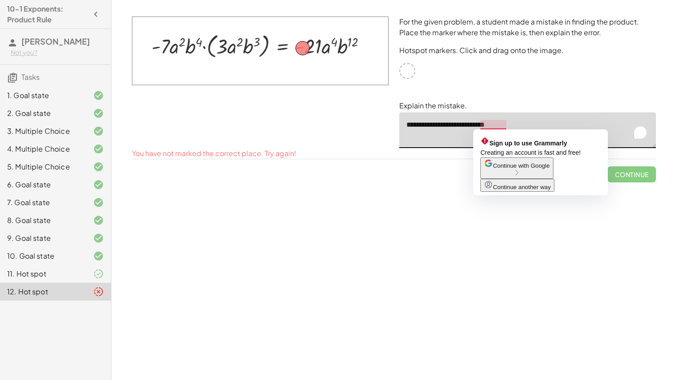
click at [513, 129] on div "Sign up to use Grammarly Creating an account is fast and free! Continue with Go…" at bounding box center [541, 162] width 135 height 66
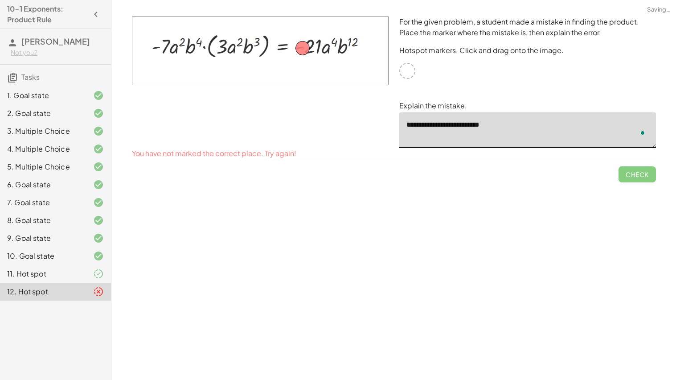
click at [495, 123] on textarea "**********" at bounding box center [528, 130] width 257 height 36
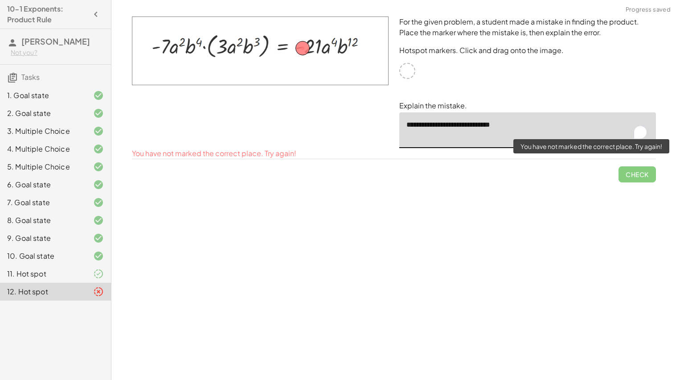
type textarea "**********"
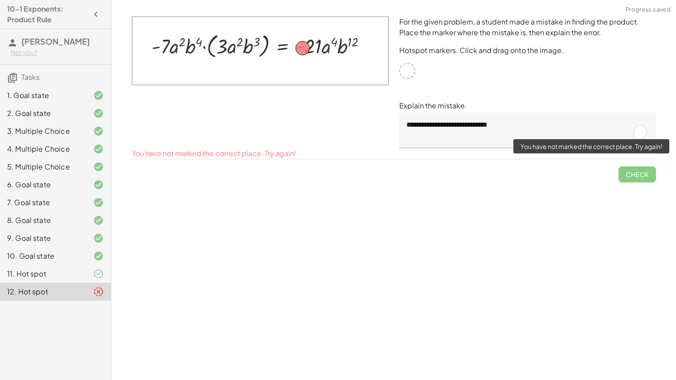
click at [646, 175] on span "Check" at bounding box center [637, 170] width 37 height 23
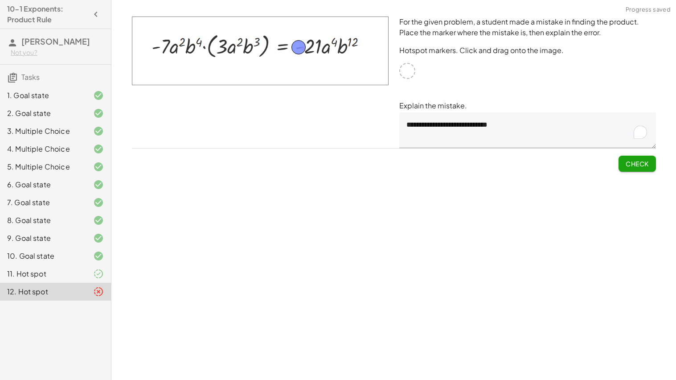
click at [636, 160] on span "Check" at bounding box center [637, 164] width 23 height 8
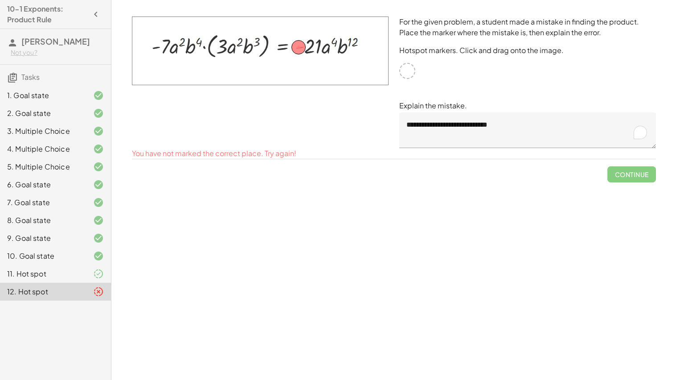
click at [322, 200] on div "Simplify. keyboard keypad undo undo redo redo fullscreen × Steps: 0 Reset Conti…" at bounding box center [393, 190] width 565 height 380
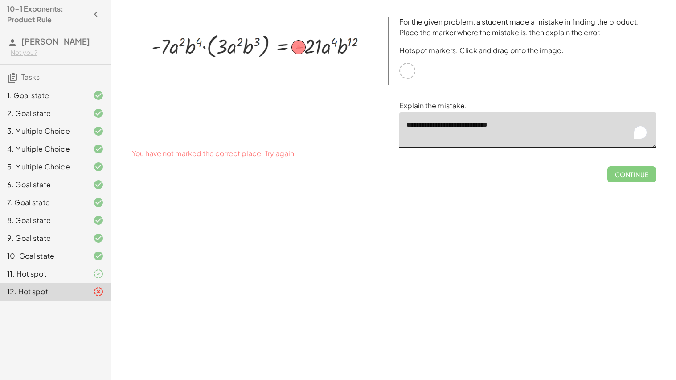
click at [471, 121] on textarea "**********" at bounding box center [528, 130] width 257 height 36
drag, startPoint x: 321, startPoint y: 51, endPoint x: 298, endPoint y: 48, distance: 22.5
click at [298, 48] on div at bounding box center [260, 50] width 257 height 69
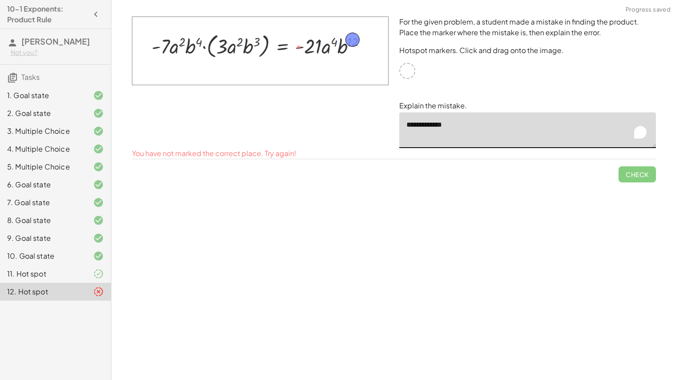
drag, startPoint x: 298, startPoint y: 48, endPoint x: 352, endPoint y: 41, distance: 54.0
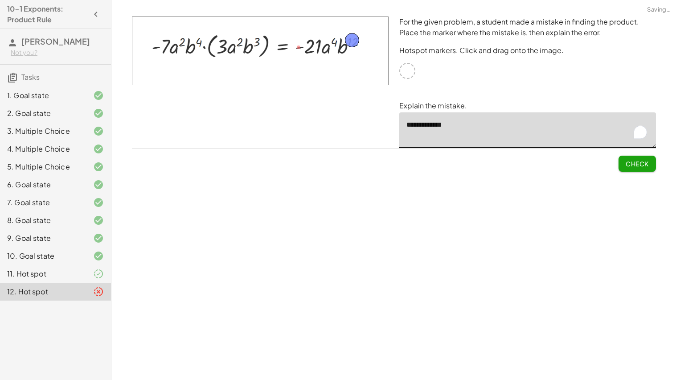
type textarea "**********"
click at [633, 160] on span "Check" at bounding box center [637, 164] width 23 height 8
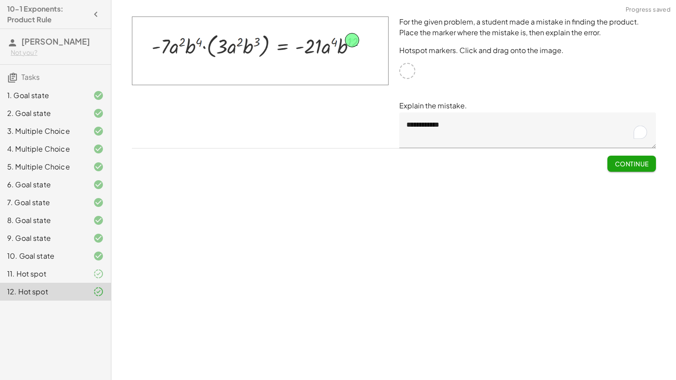
click at [633, 160] on span "Continue" at bounding box center [632, 164] width 34 height 8
click at [0, 0] on div "10-1 Exponents: Product Rule Brandon Mosqueda Mendoza Not you? Tasks 1. Goal st…" at bounding box center [0, 0] width 0 height 0
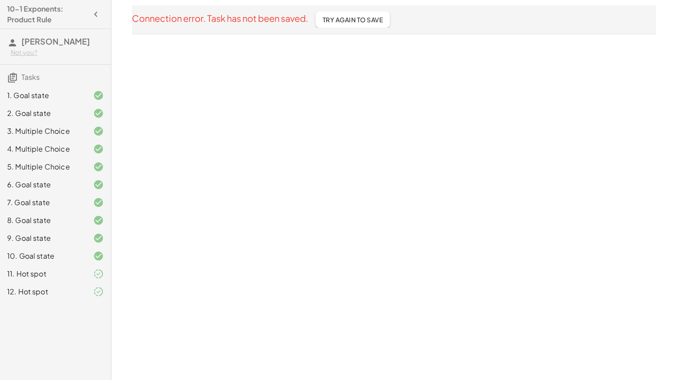
click at [0, 0] on div "10-1 Exponents: Product Rule Brandon Mosqueda Mendoza Not you? Tasks 1. Goal st…" at bounding box center [0, 0] width 0 height 0
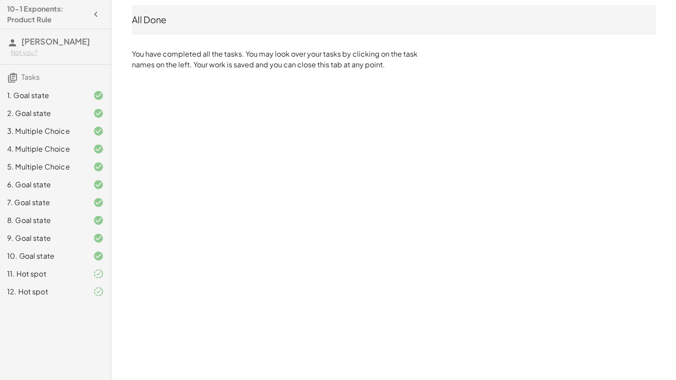
click at [62, 297] on div "12. Hot spot" at bounding box center [43, 291] width 72 height 11
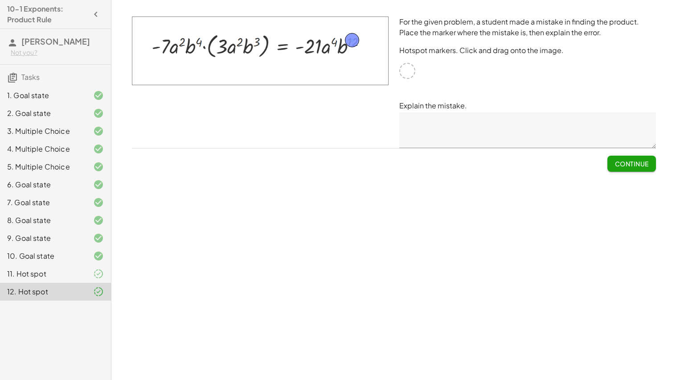
click at [647, 158] on button "Continue" at bounding box center [632, 164] width 48 height 16
